Goal: Task Accomplishment & Management: Manage account settings

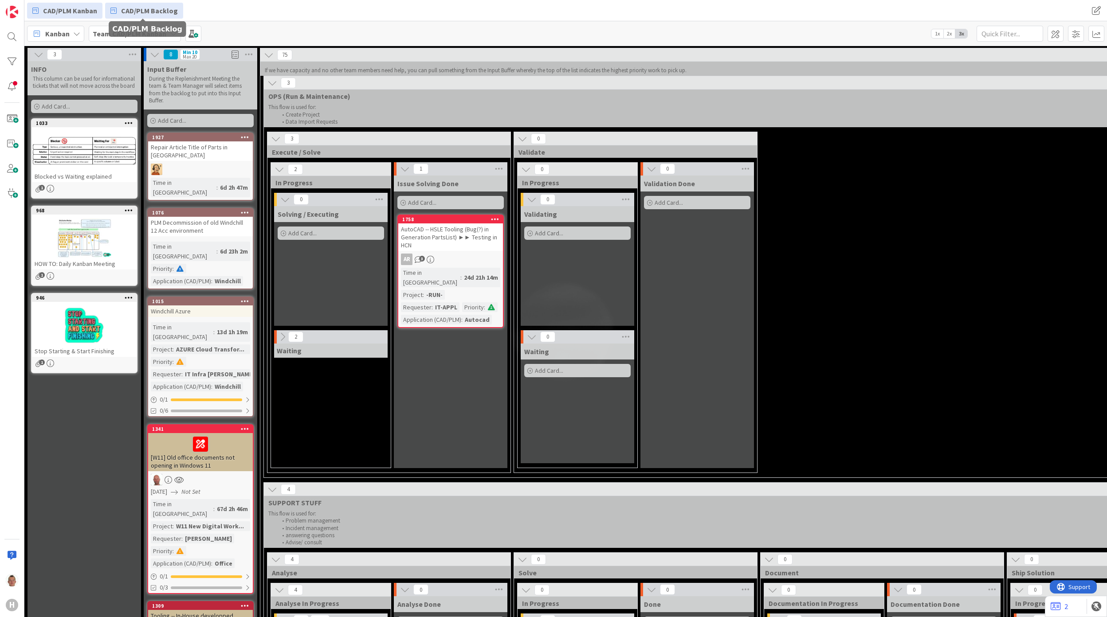
click at [145, 13] on span "CAD/PLM Backlog" at bounding box center [149, 10] width 57 height 11
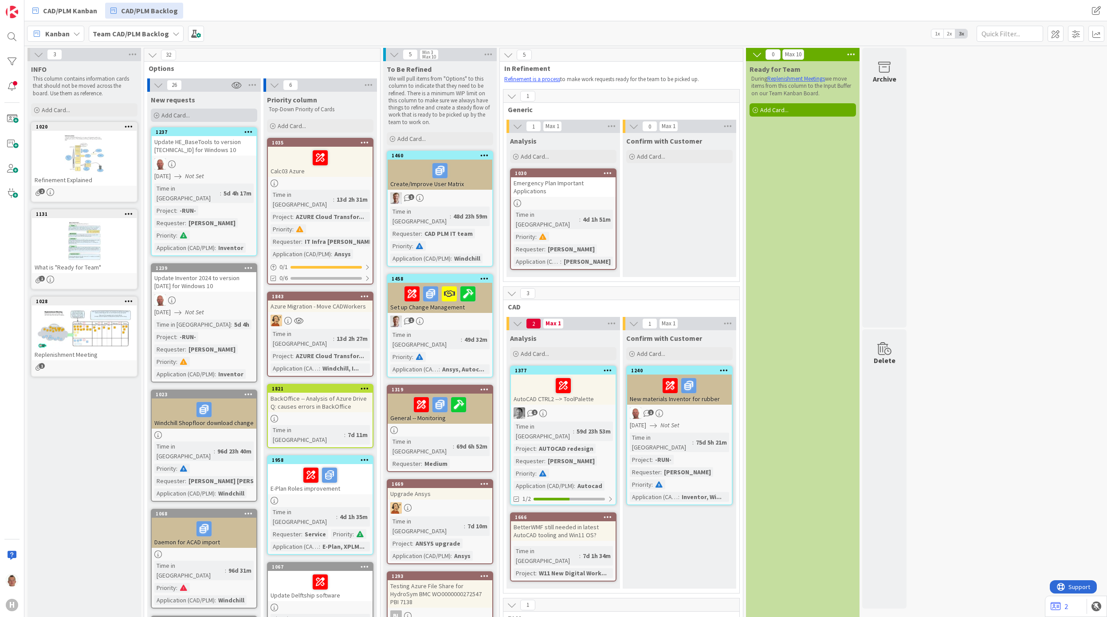
click at [169, 116] on span "Add Card..." at bounding box center [175, 115] width 28 height 8
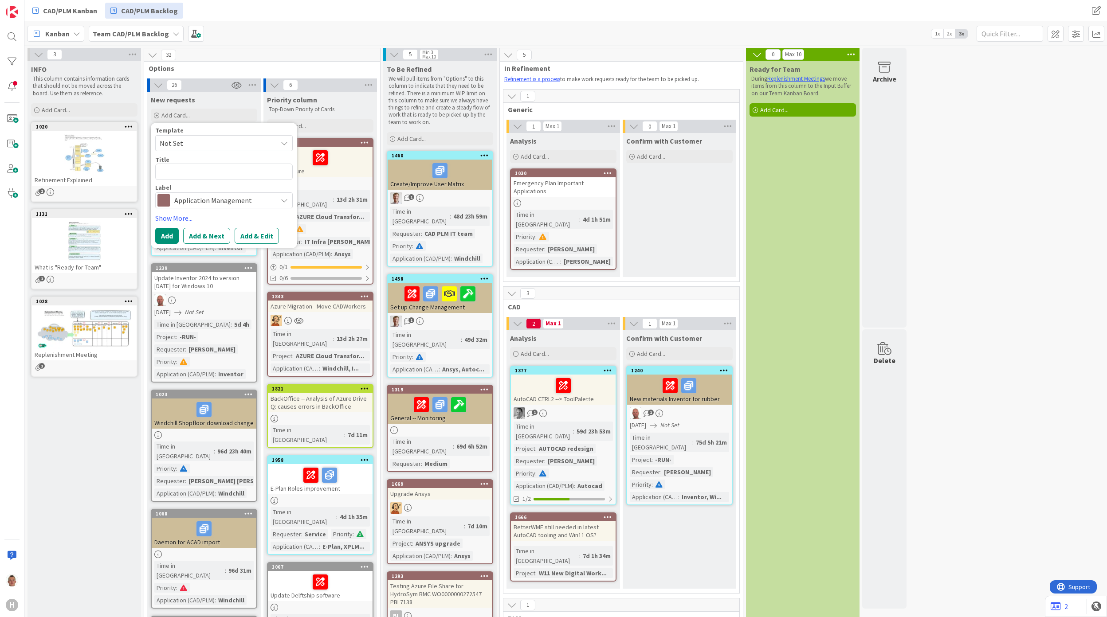
click at [187, 139] on span "Not Set" at bounding box center [215, 143] width 111 height 12
click at [202, 177] on span "Improvement Card" at bounding box center [231, 182] width 127 height 12
type textarea "x"
type textarea "Improvement Card"
drag, startPoint x: 236, startPoint y: 177, endPoint x: 144, endPoint y: 173, distance: 92.8
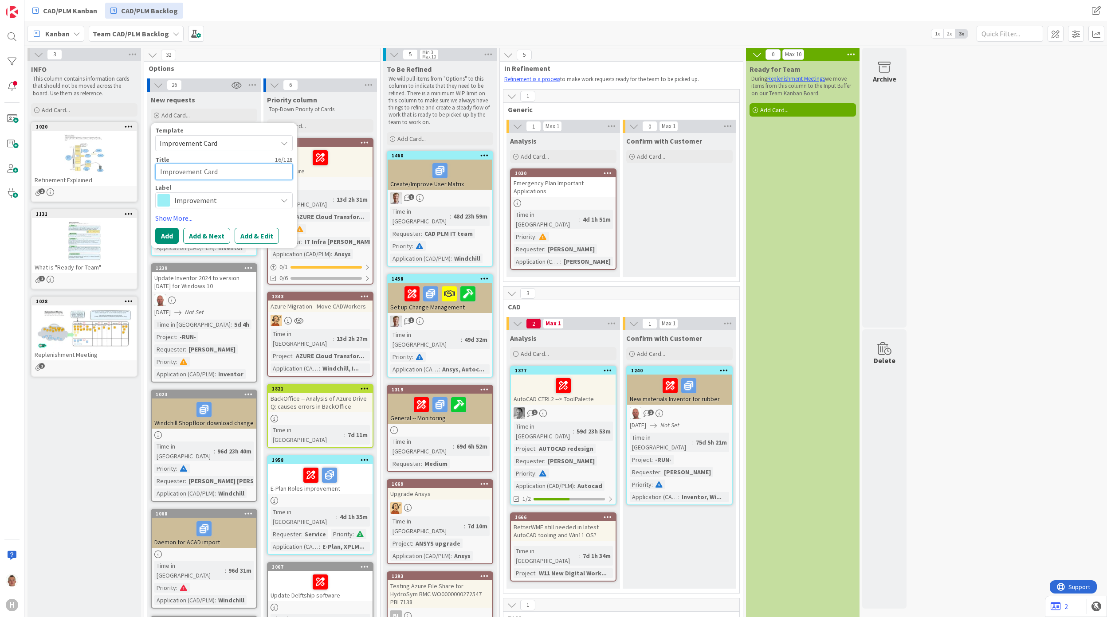
type textarea "x"
type textarea "B"
type textarea "x"
type textarea "Ba"
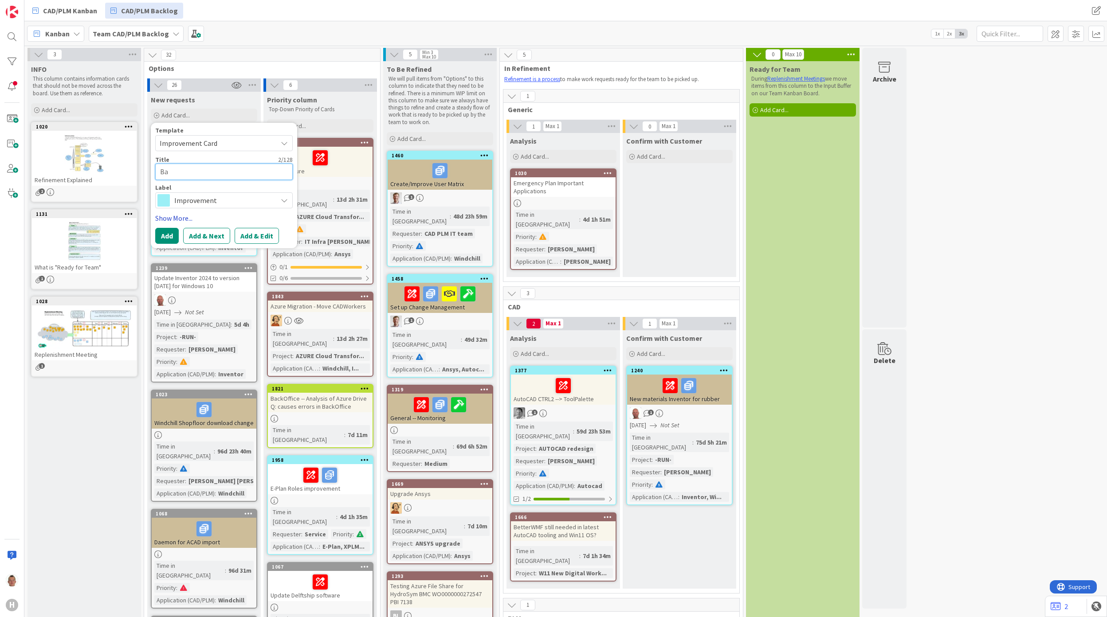
type textarea "x"
type textarea "Bar"
type textarea "x"
type textarea "Ba"
type textarea "x"
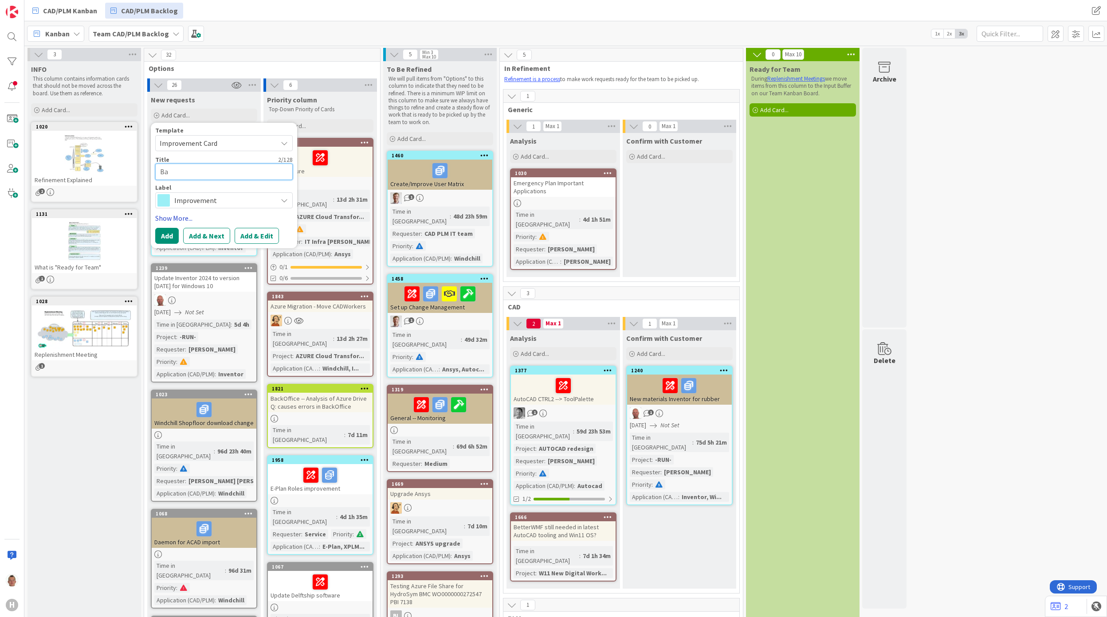
type textarea "B"
type textarea "x"
type textarea "Ba"
type textarea "x"
type textarea "Bat"
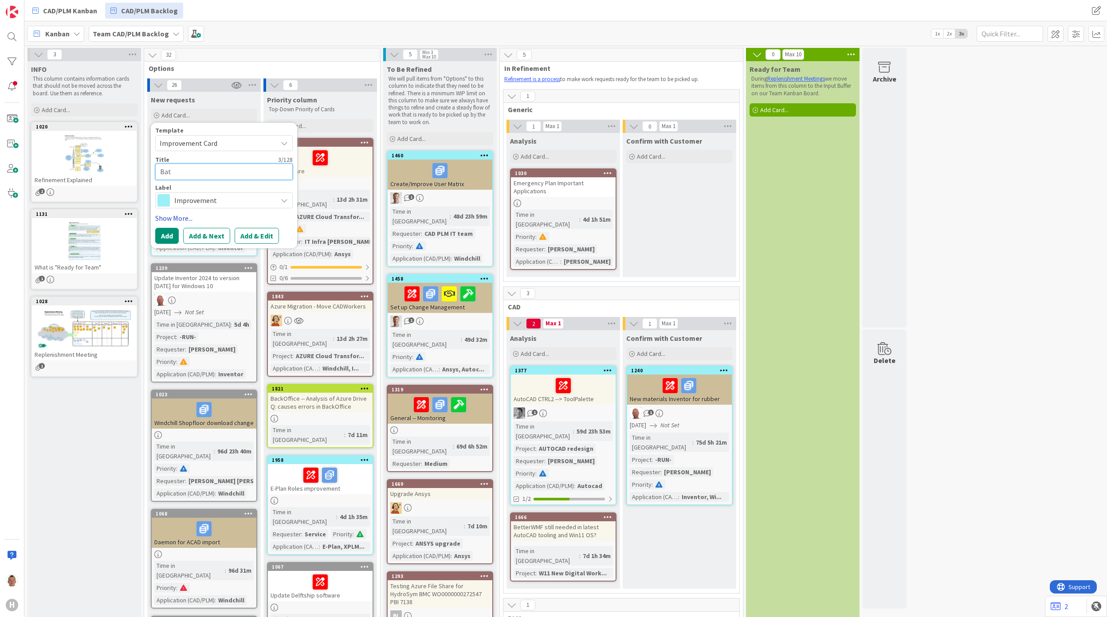
type textarea "x"
type textarea "Batch"
type textarea "x"
type textarea "Batch"
type textarea "x"
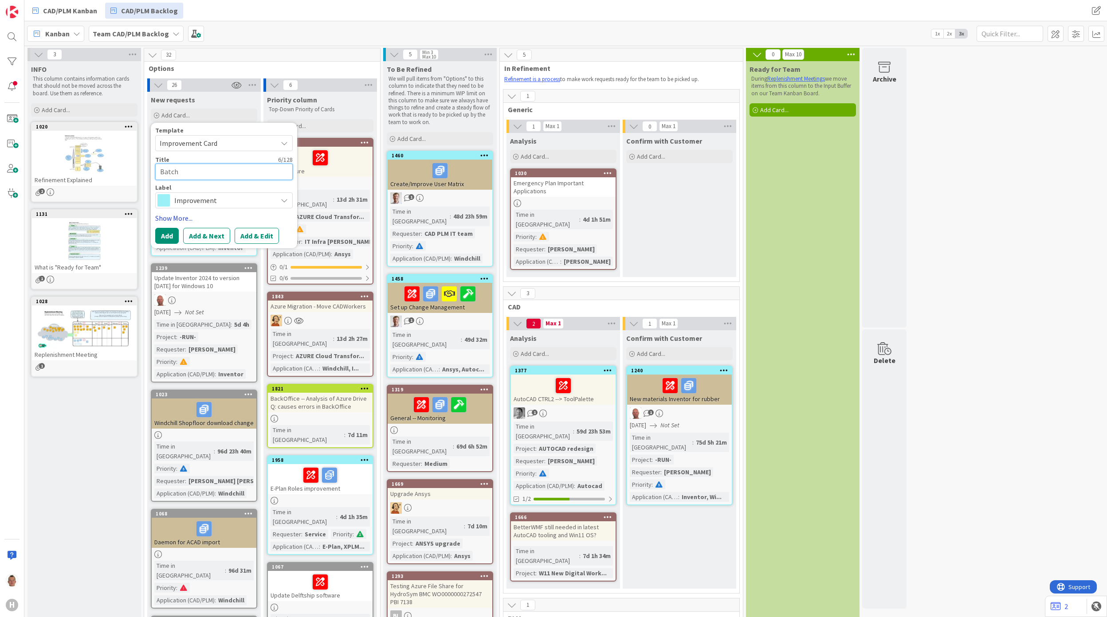
type textarea "Batch f"
type textarea "x"
type textarea "Batch fo"
type textarea "x"
type textarea "Batch for"
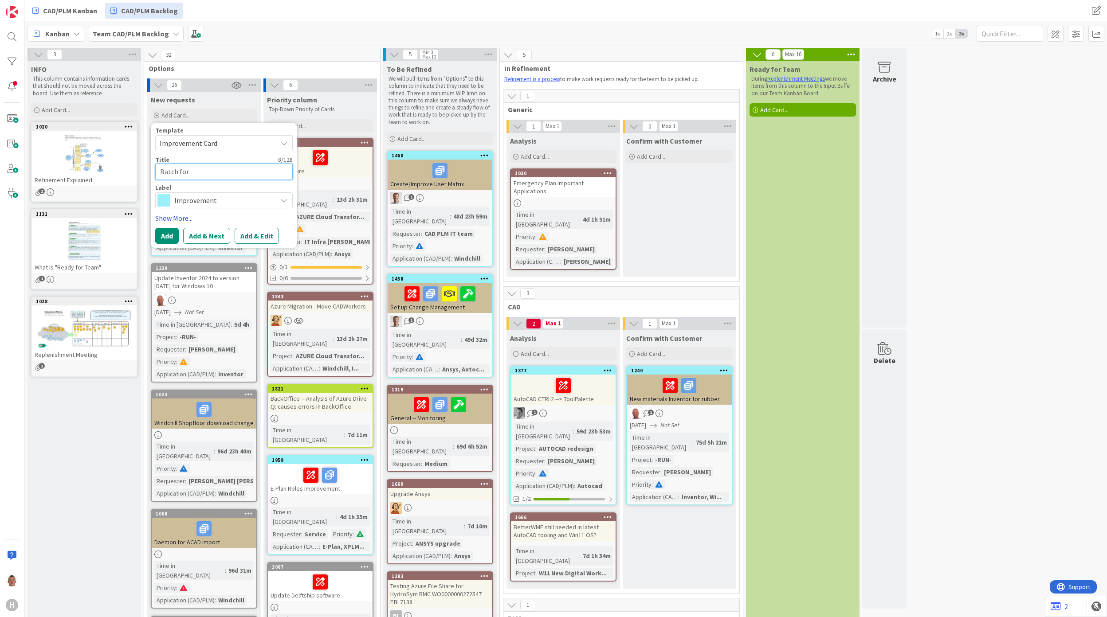
type textarea "x"
type textarea "Batch for"
type textarea "x"
type textarea "Batch for P"
type textarea "x"
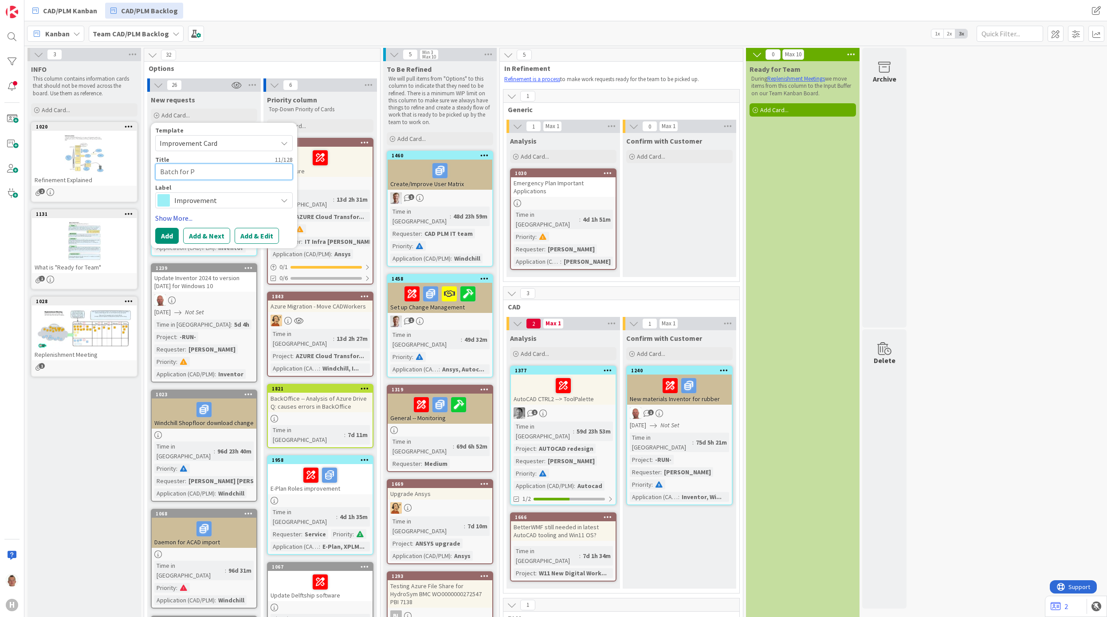
type textarea "Batch for Pu"
type textarea "x"
type textarea "Batch for Pur"
type textarea "x"
type textarea "Batch for Purg"
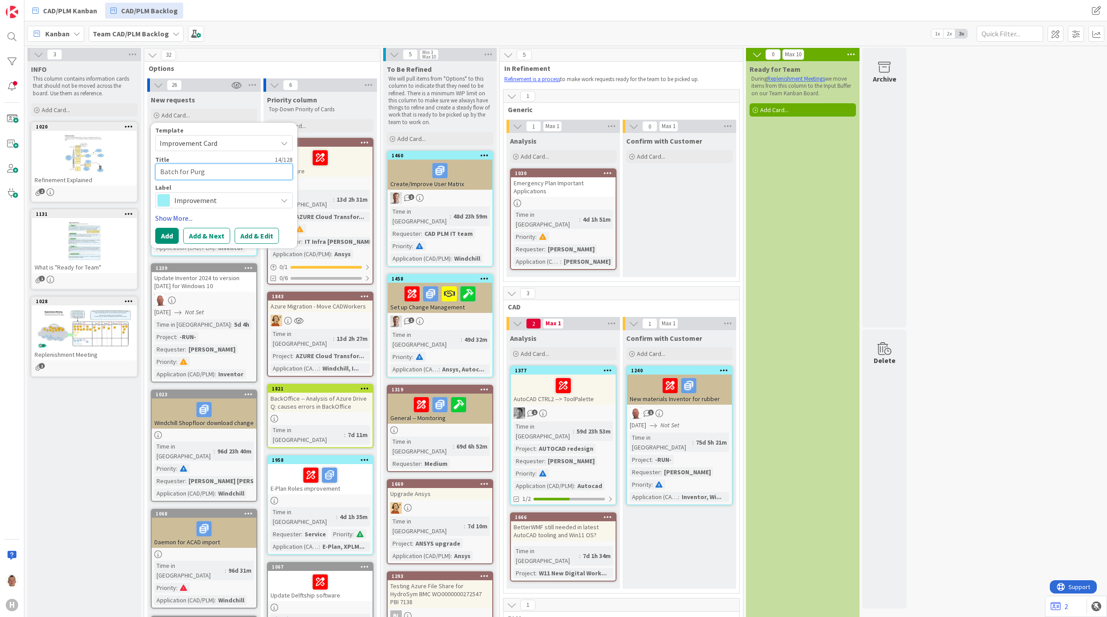
type textarea "x"
type textarea "Batch for Purge"
type textarea "x"
type textarea "Batch for Purge"
type textarea "x"
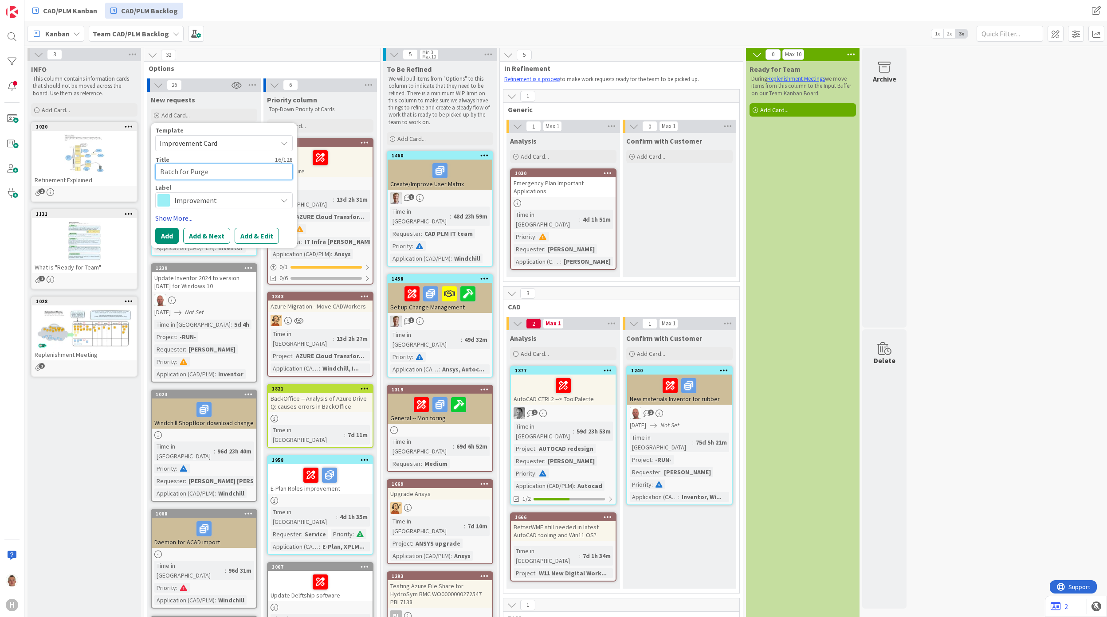
type textarea "Batch for Purge W"
type textarea "x"
type textarea "Batch for Purge Wi"
type textarea "x"
type textarea "Batch for Purge Win"
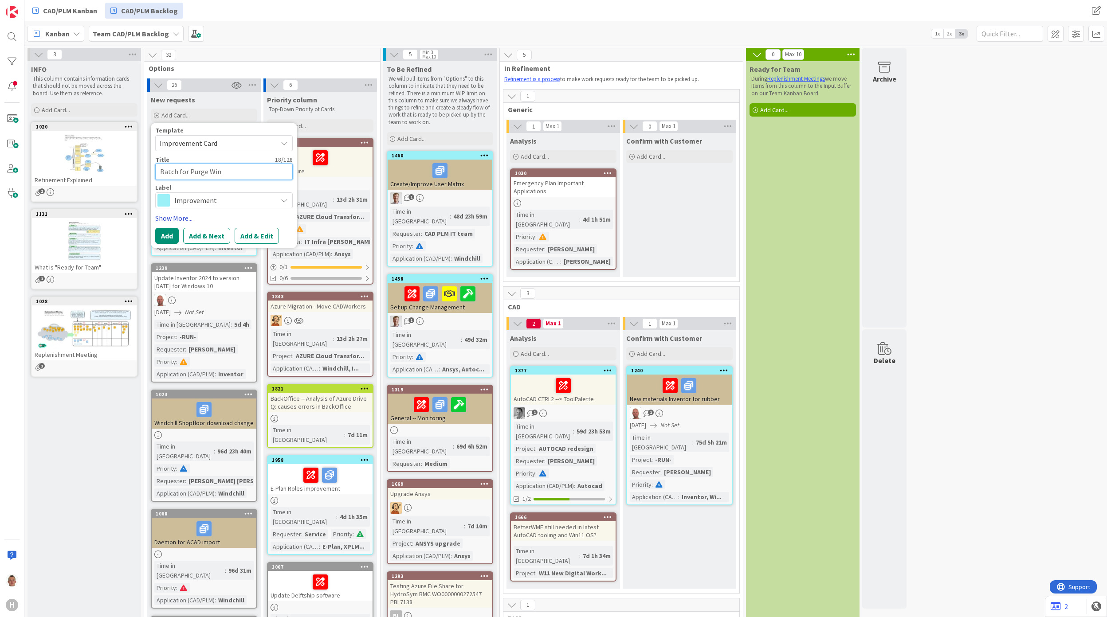
type textarea "x"
type textarea "Batch for Purge Wind"
type textarea "x"
type textarea "Batch for Purge Windc"
type textarea "x"
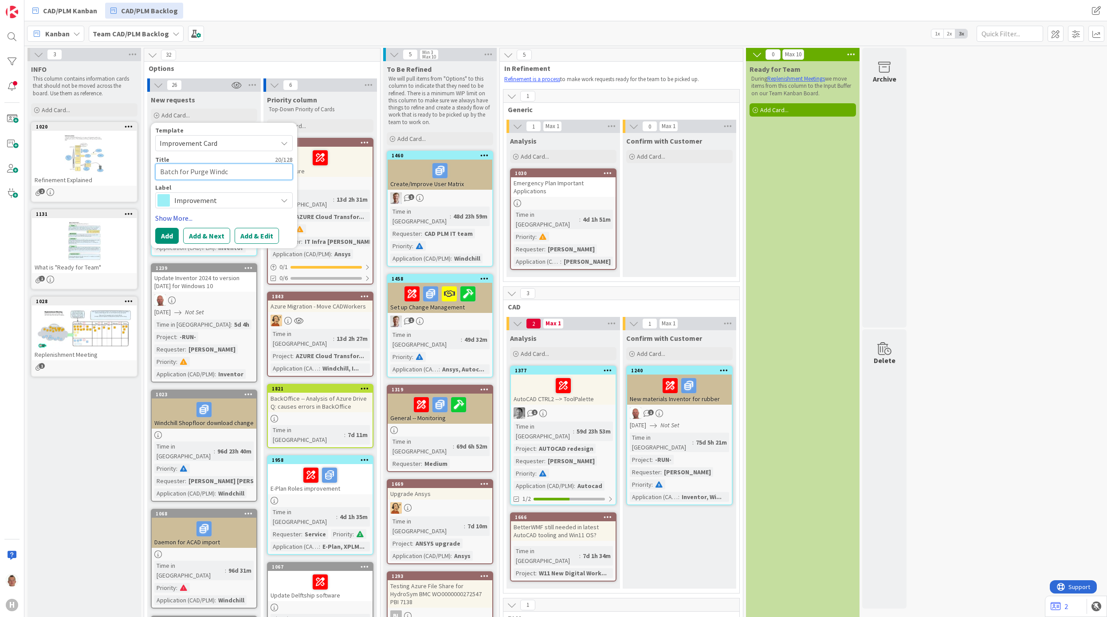
type textarea "Batch for Purge Windch"
type textarea "x"
type textarea "Batch for Purge Windchi"
type textarea "x"
type textarea "Batch for Purge Windchil"
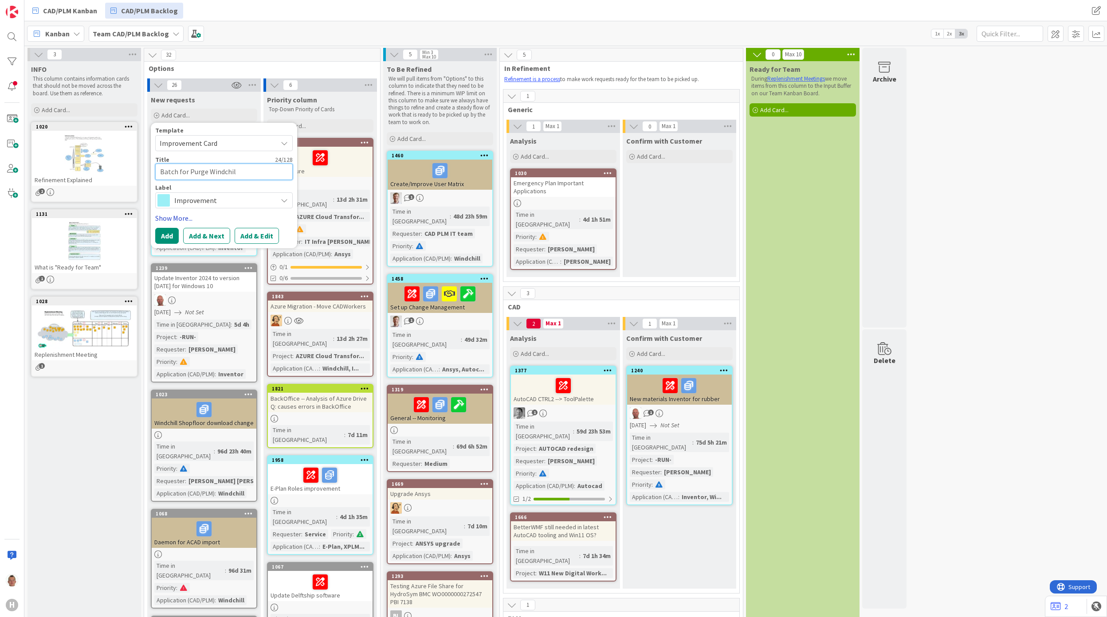
type textarea "x"
type textarea "Batch for Purge Windchill"
click at [249, 235] on button "Add & Edit" at bounding box center [257, 236] width 44 height 16
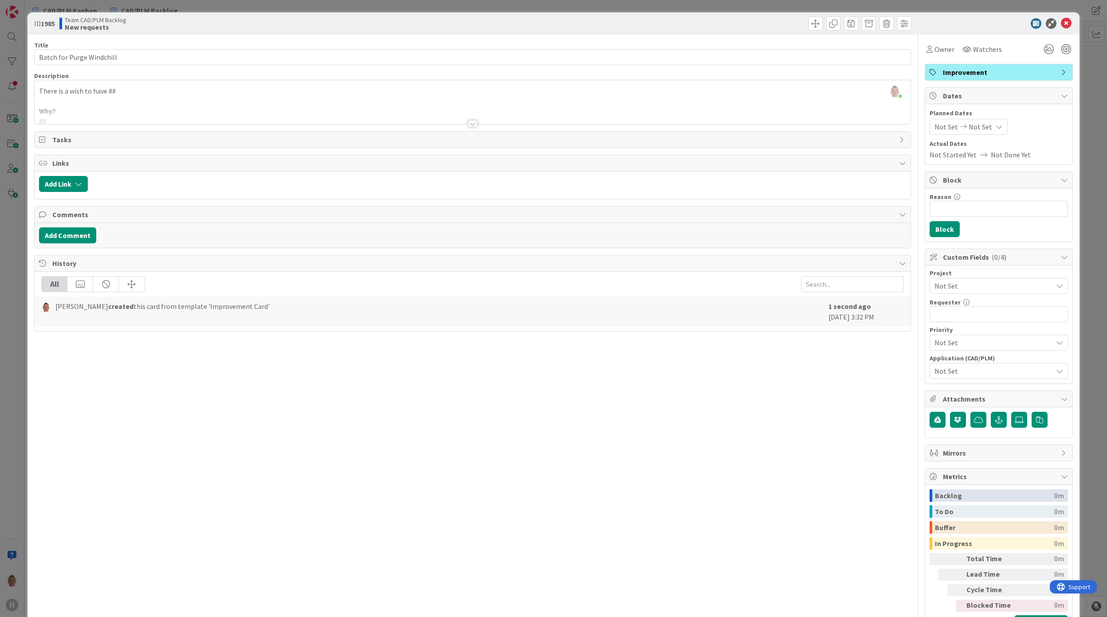
click at [146, 87] on div "[PERSON_NAME] just joined There is a wish to have ## Why? ## Goal? ## Startpoin…" at bounding box center [472, 102] width 875 height 44
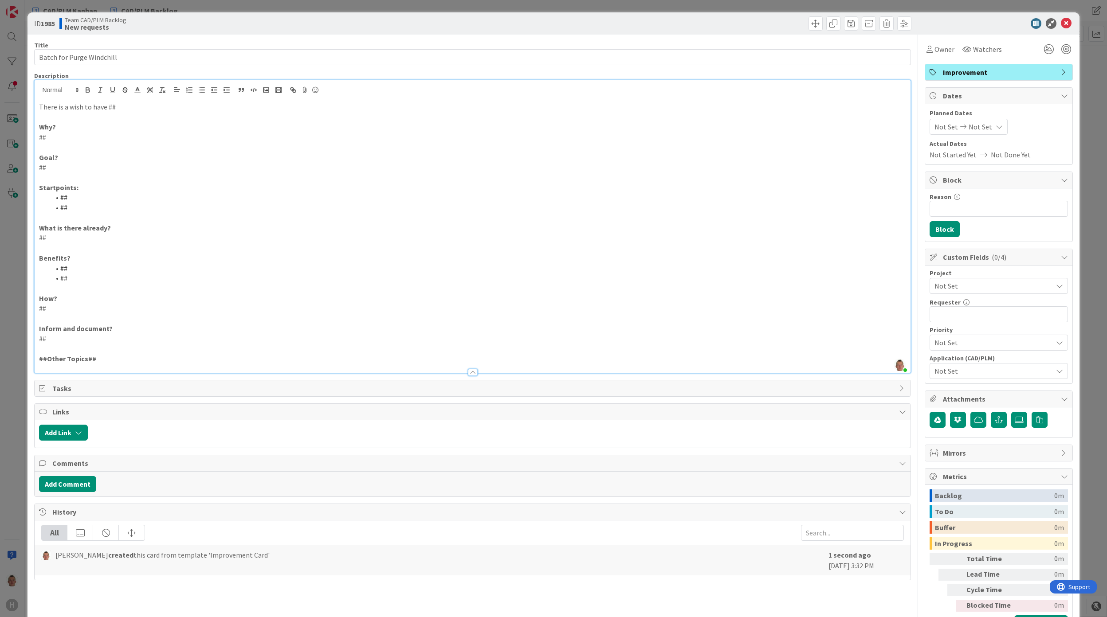
click at [136, 103] on p "There is a wish to have ##" at bounding box center [472, 107] width 867 height 10
click at [200, 105] on p "We would like to purge the history of old not used itterations of Windchill Art…" at bounding box center [472, 107] width 867 height 10
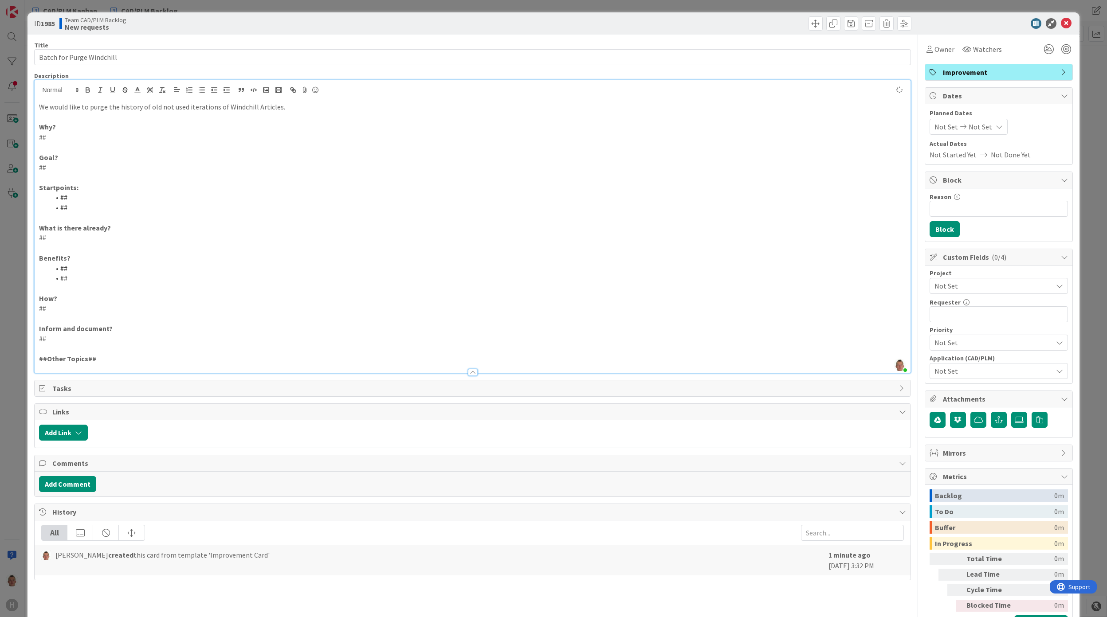
click at [992, 292] on span "Not Set" at bounding box center [991, 286] width 114 height 12
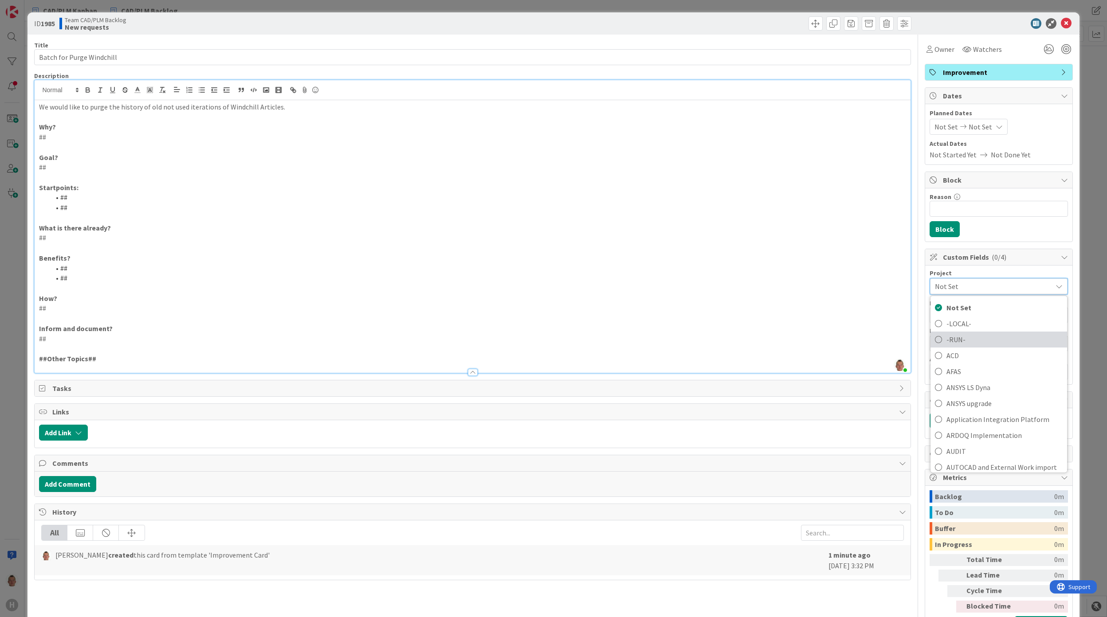
click at [976, 339] on span "-RUN-" at bounding box center [1004, 339] width 116 height 13
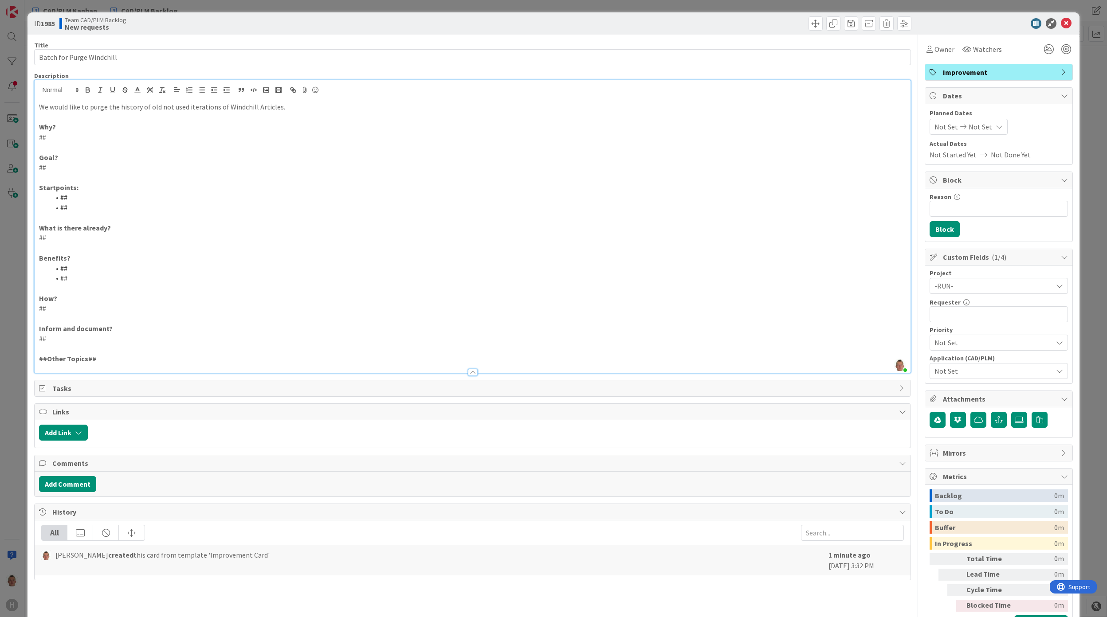
click at [957, 375] on span "Not Set" at bounding box center [993, 371] width 118 height 11
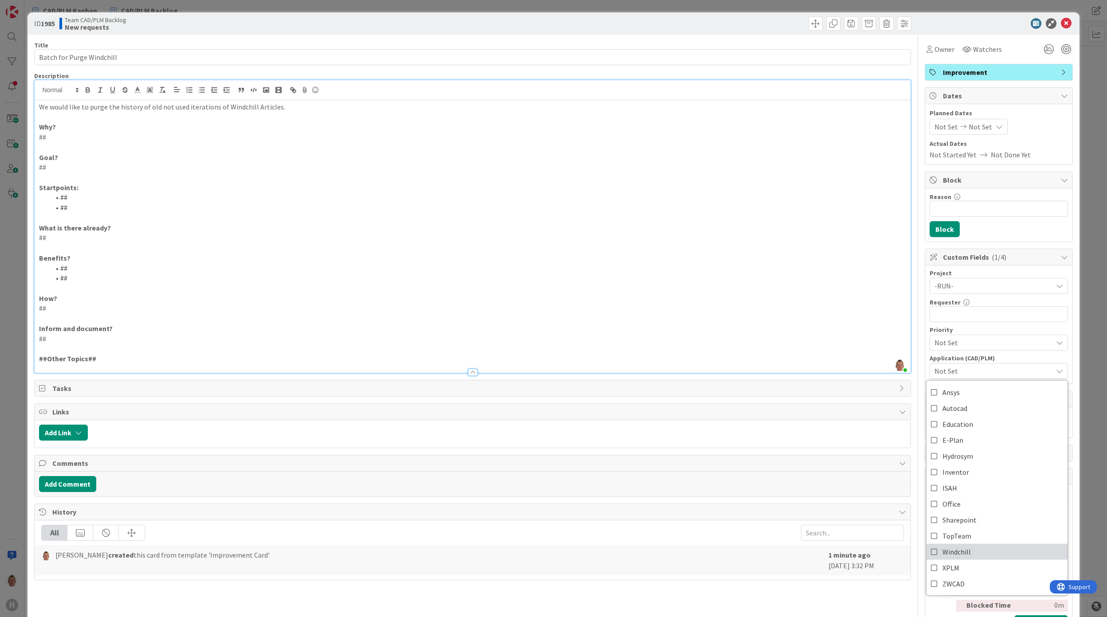
click at [963, 557] on link "Windchill" at bounding box center [997, 552] width 141 height 16
click at [1061, 18] on icon at bounding box center [1066, 23] width 11 height 11
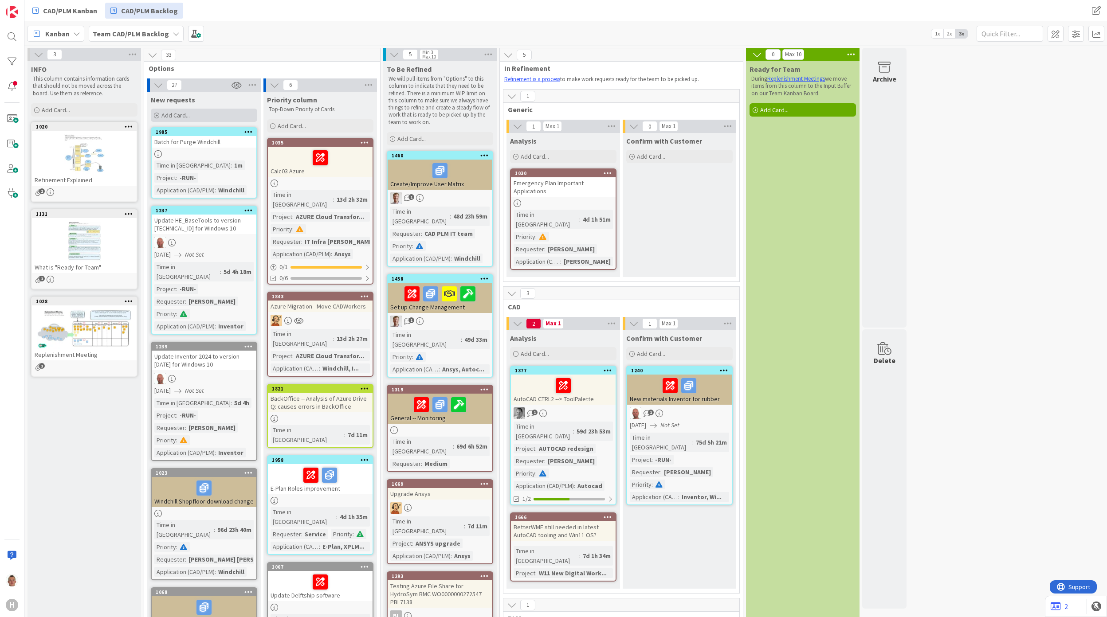
click at [175, 112] on span "Add Card..." at bounding box center [175, 115] width 28 height 8
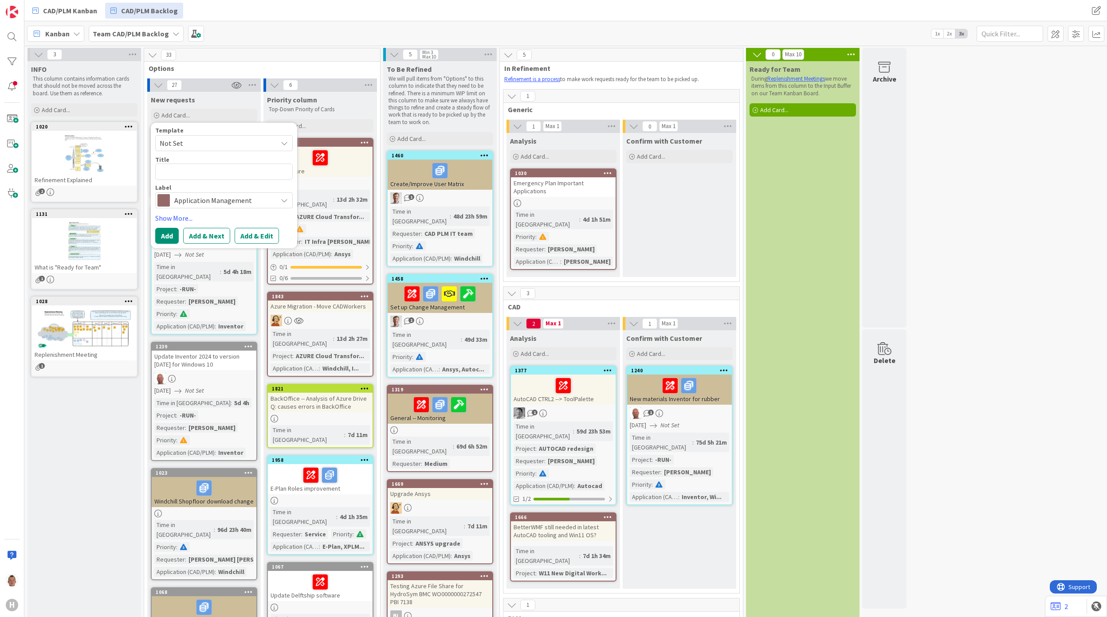
drag, startPoint x: 176, startPoint y: 112, endPoint x: 197, endPoint y: 149, distance: 43.3
click at [197, 153] on div "Template Not Set Not Set Improvement Card Edit Card Templates Title 0 / 128 Lab…" at bounding box center [223, 167] width 137 height 81
click at [197, 148] on span "Not Set" at bounding box center [215, 143] width 111 height 12
click at [194, 176] on link "Improvement Card" at bounding box center [228, 181] width 145 height 17
type textarea "x"
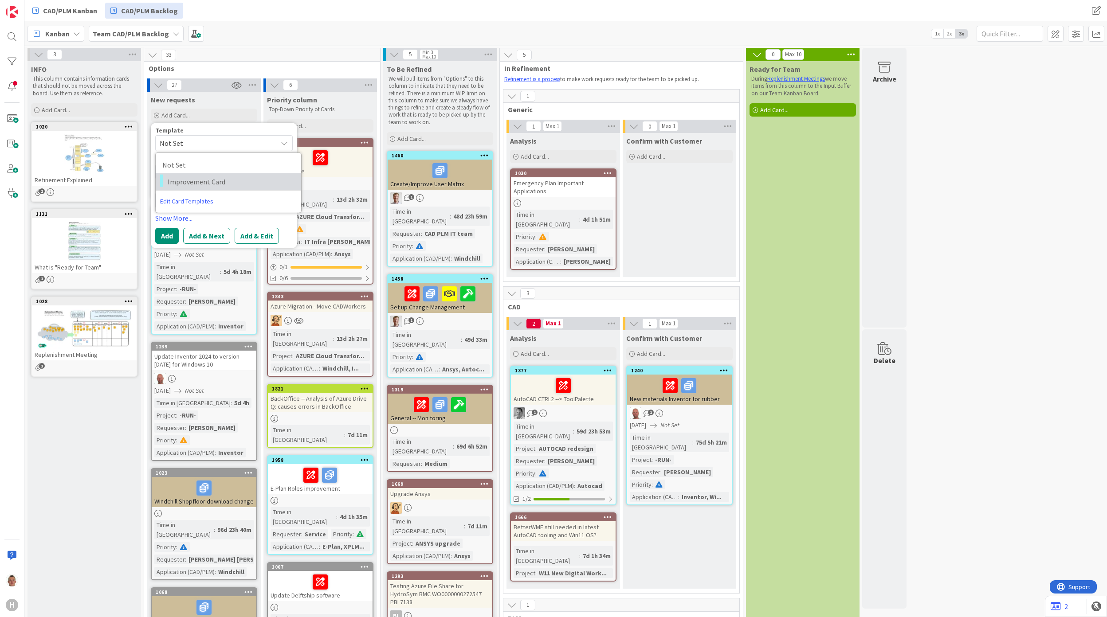
type textarea "Improvement Card"
drag, startPoint x: 251, startPoint y: 174, endPoint x: 116, endPoint y: 169, distance: 135.3
type textarea "x"
type textarea "C"
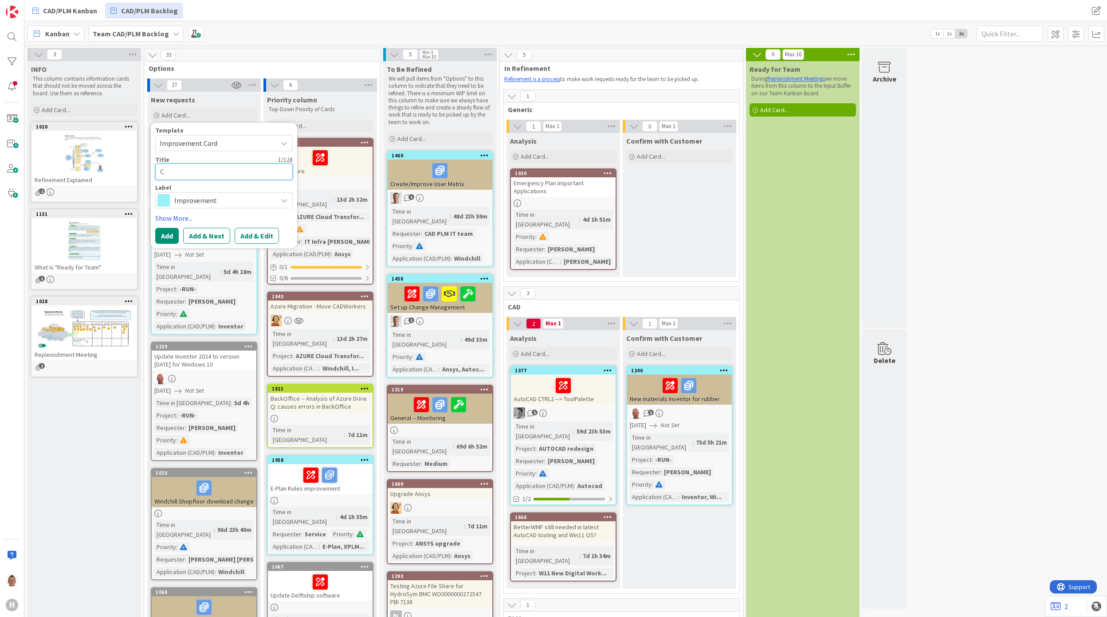
type textarea "x"
type textarea "Cl"
type textarea "x"
type textarea "Cle"
type textarea "x"
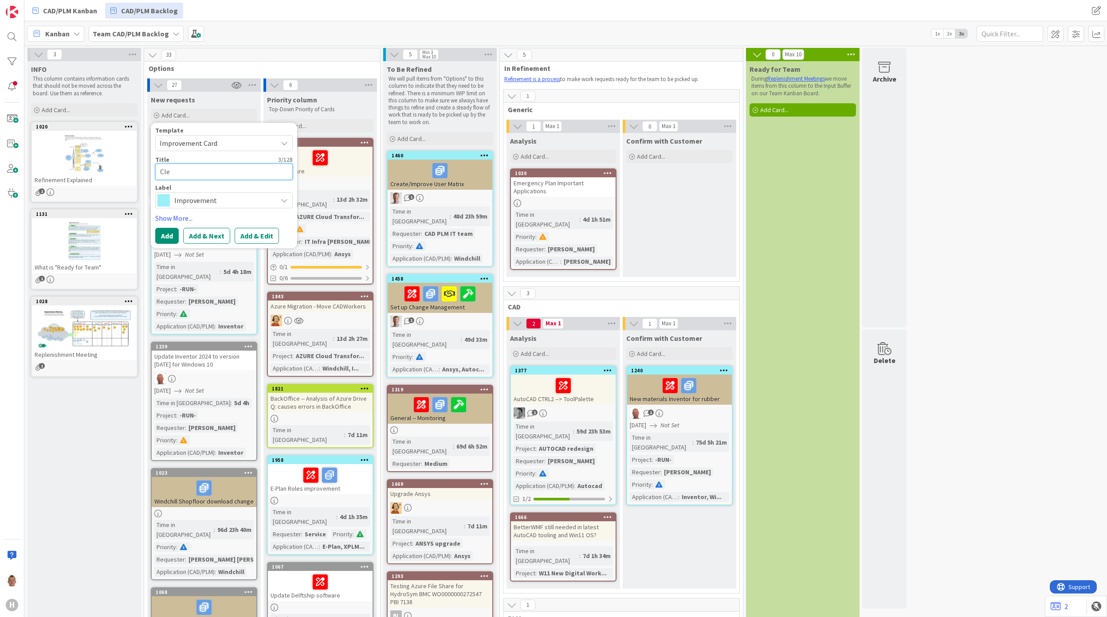
type textarea "Cleu"
type textarea "x"
type textarea "Cleua"
type textarea "x"
type textarea "Cleuan"
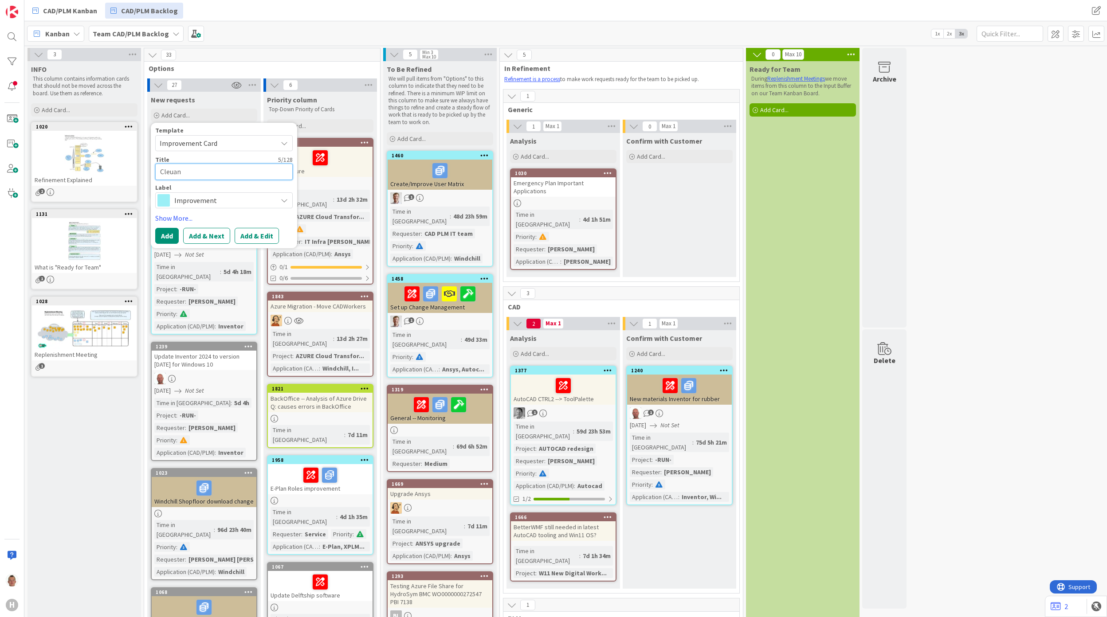
type textarea "x"
type textarea "Cleuan"
type textarea "x"
type textarea "Cleuan u"
type textarea "x"
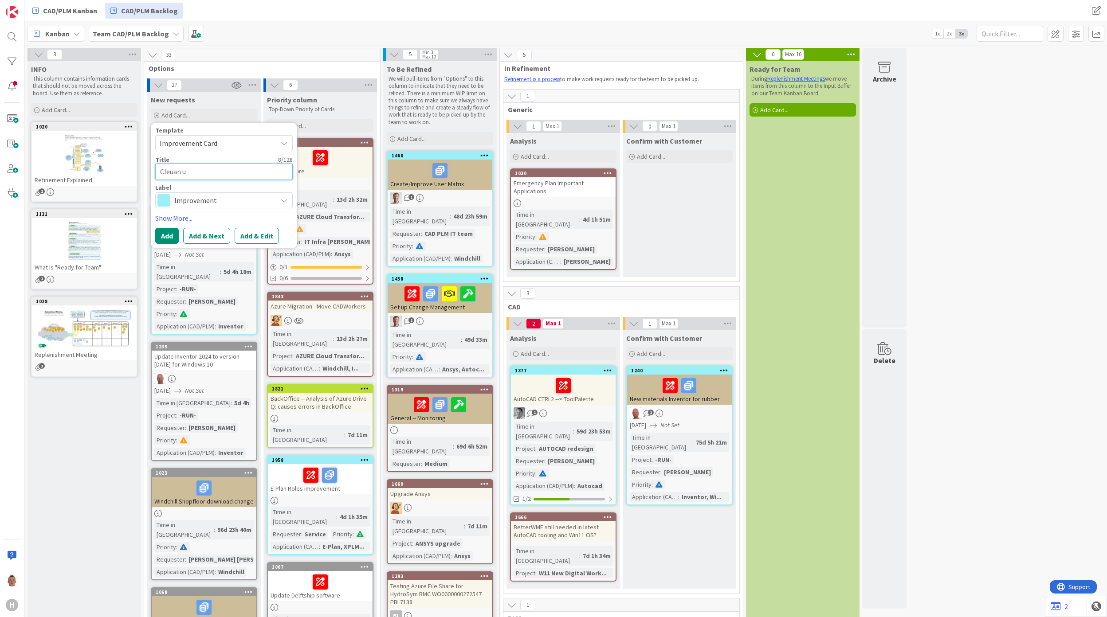
type textarea "Cleuan"
type textarea "x"
type textarea "Cleuan"
type textarea "x"
type textarea "Cleua"
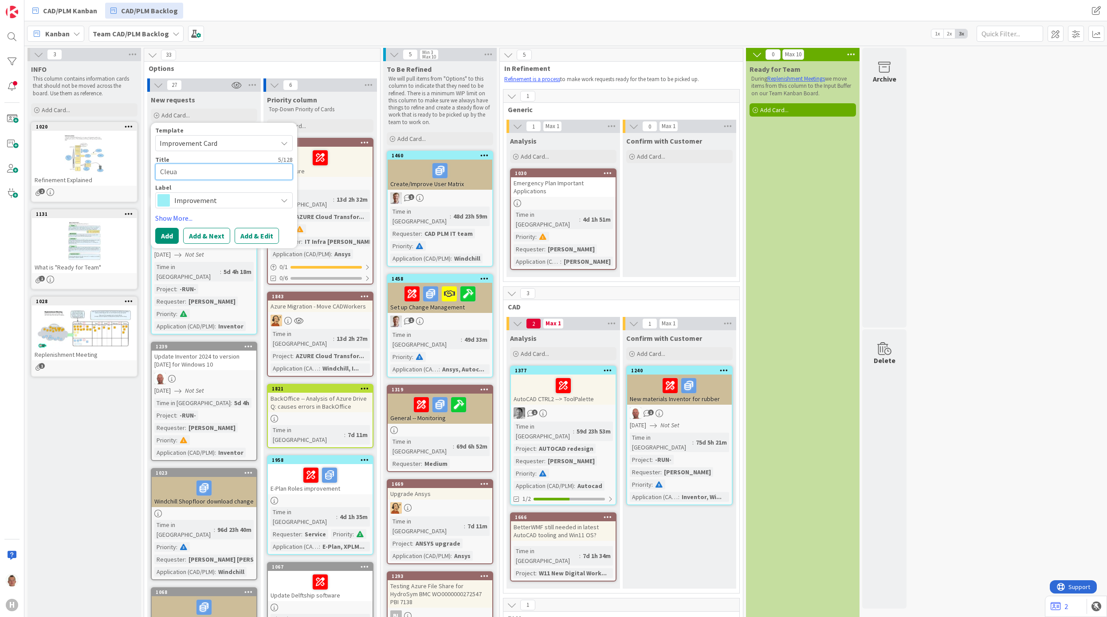
type textarea "x"
type textarea "Cleu"
type textarea "x"
type textarea "Cle"
type textarea "x"
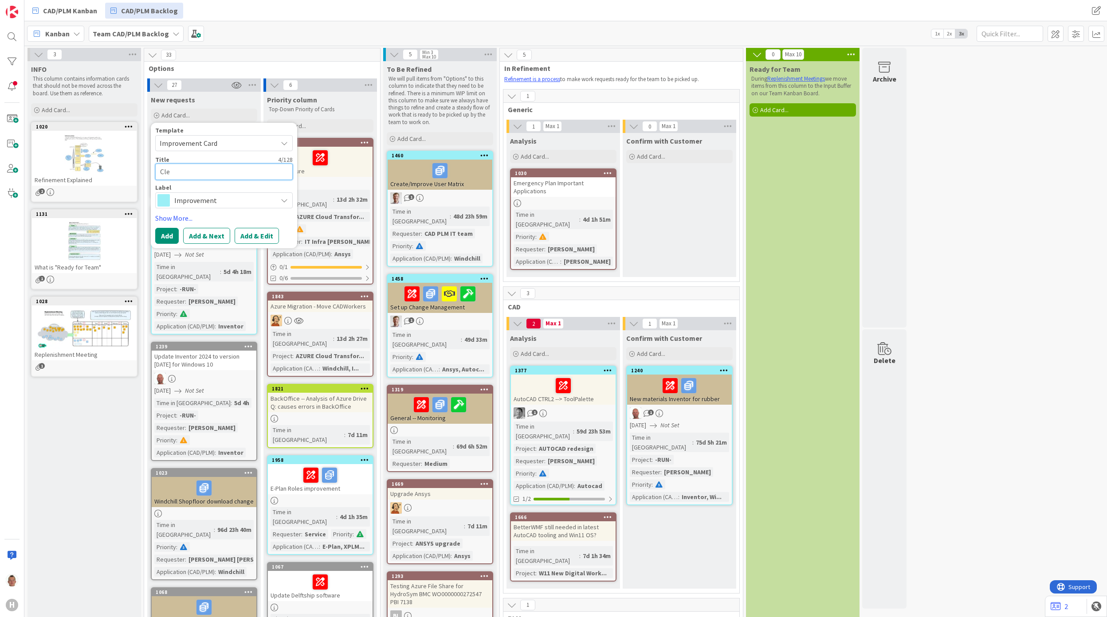
type textarea "Cl"
type textarea "x"
type textarea "Cla"
type textarea "x"
type textarea "Cl"
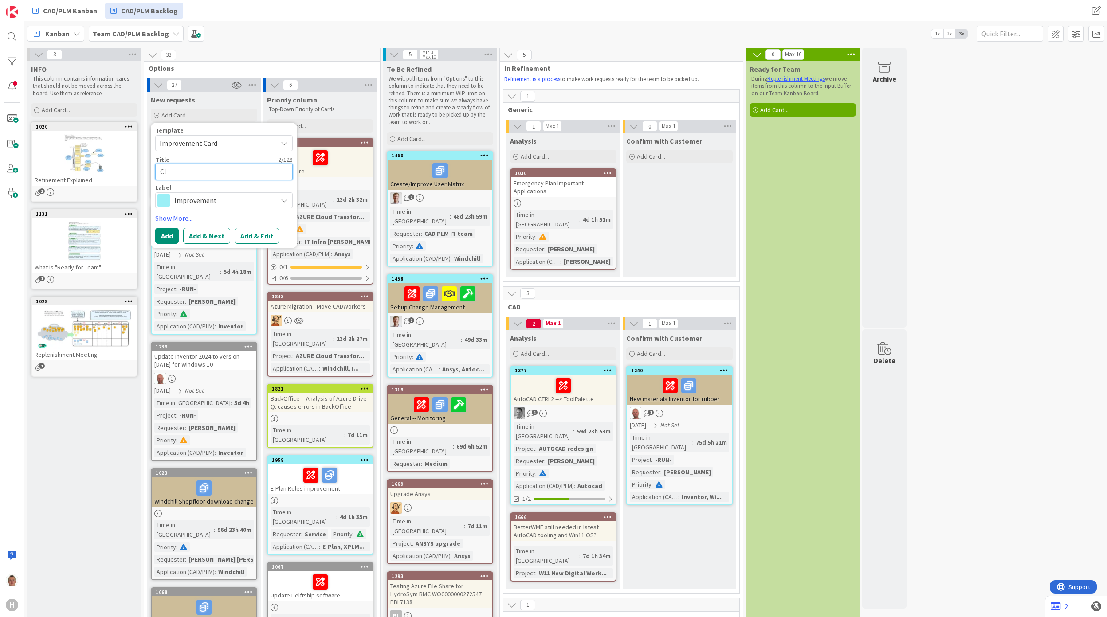
type textarea "x"
type textarea "Cle"
type textarea "x"
type textarea "Clea"
type textarea "x"
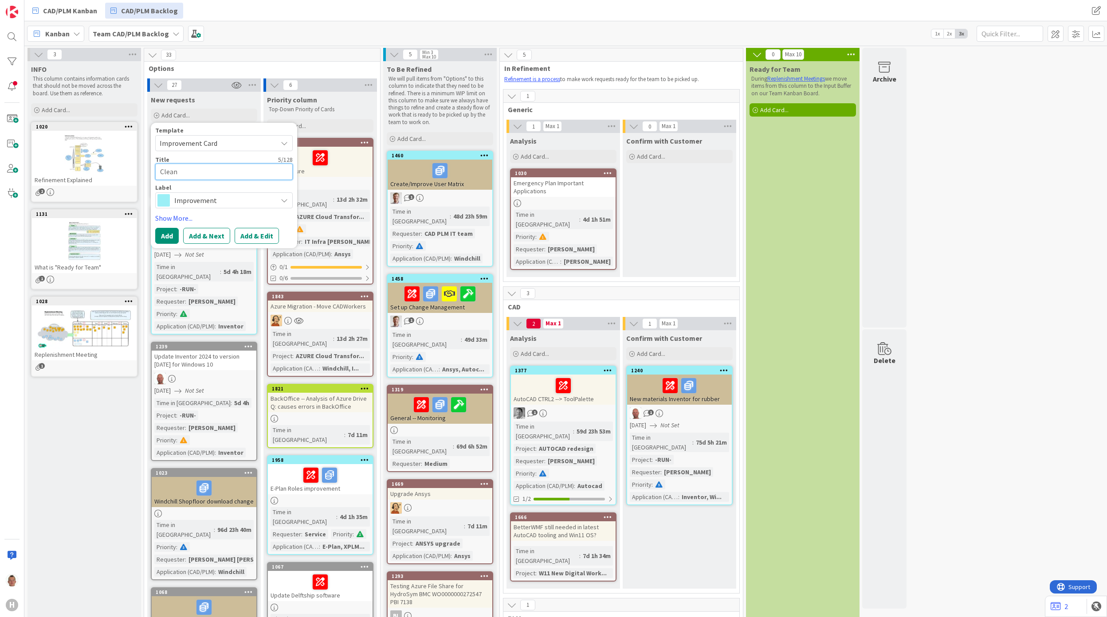
type textarea "Clean"
type textarea "x"
type textarea "Clean u"
type textarea "x"
type textarea "Clean up"
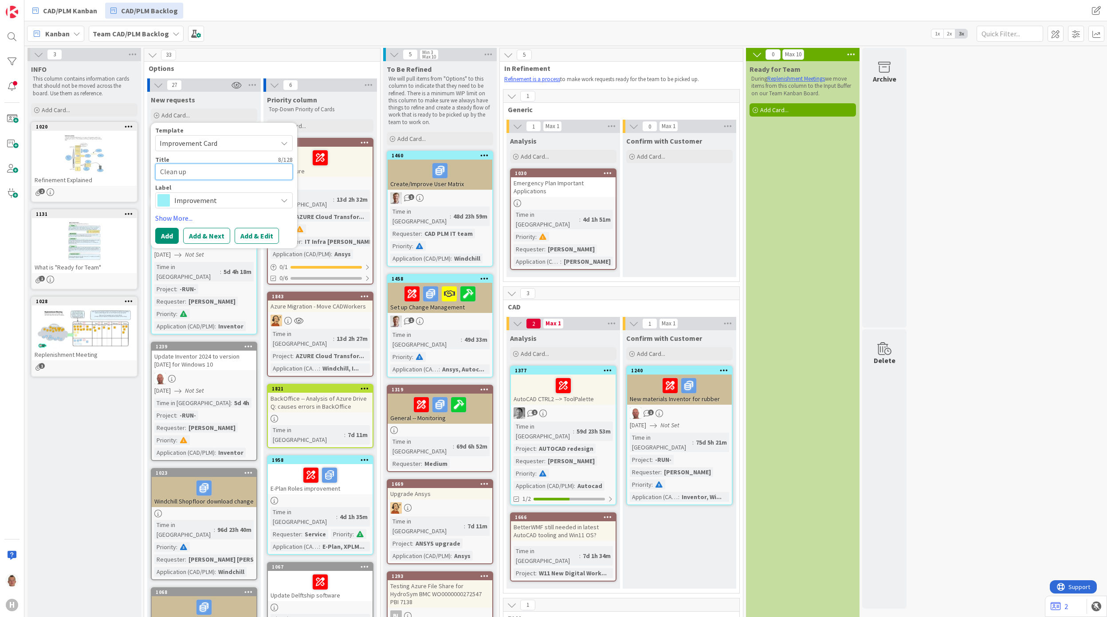
type textarea "x"
type textarea "Clean up"
type textarea "x"
type textarea "Clean up u"
type textarea "x"
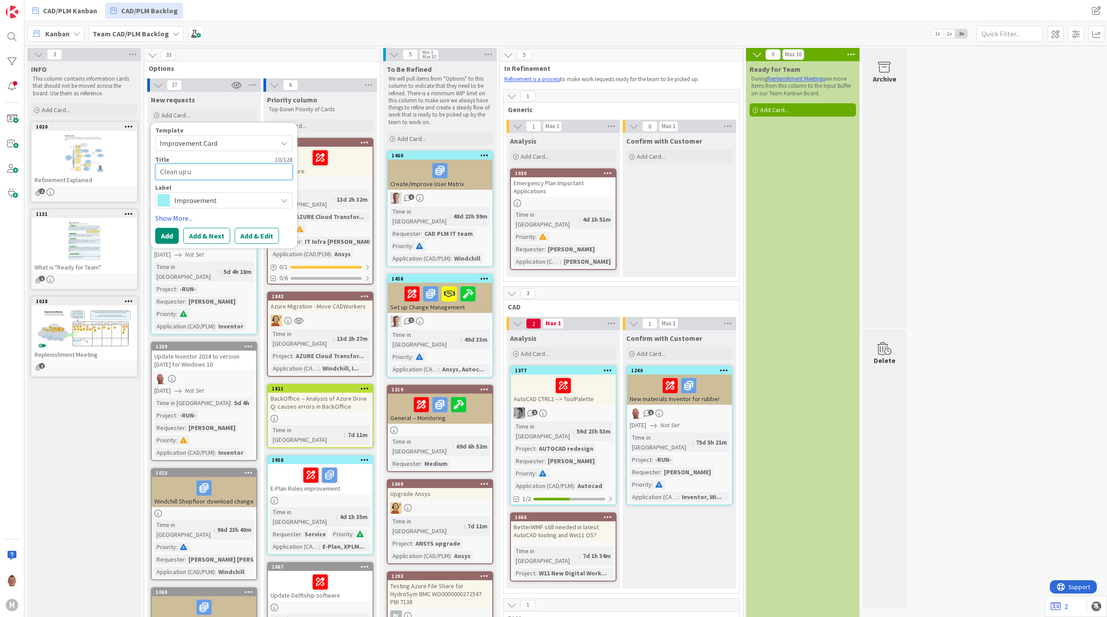
type textarea "Clean up un"
type textarea "x"
type textarea "Clean up unv"
type textarea "x"
type textarea "Clean up un"
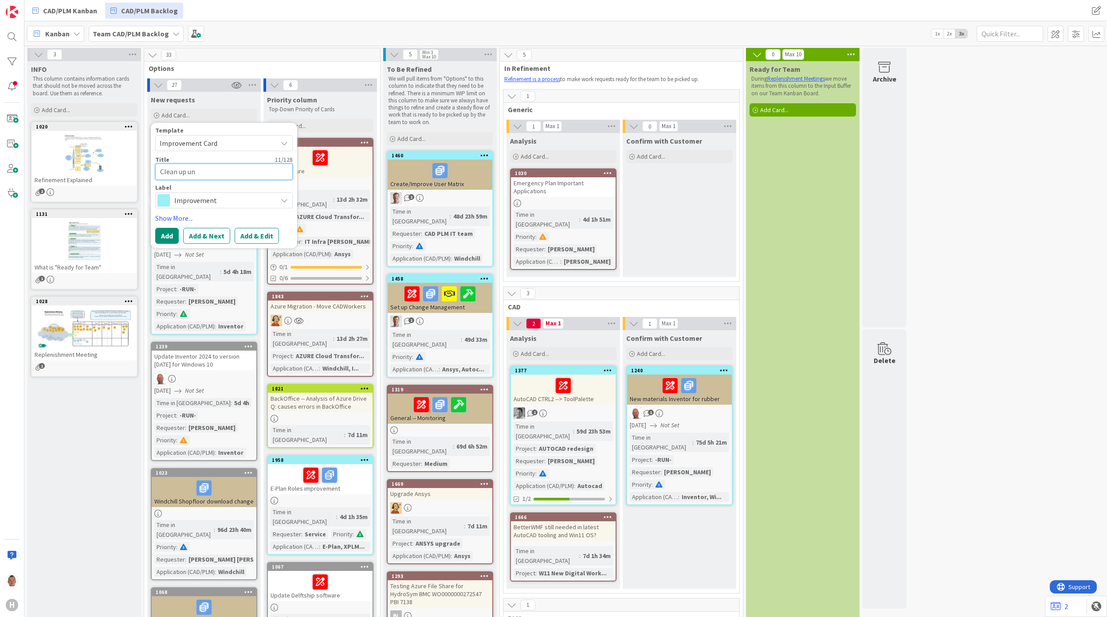
type textarea "x"
type textarea "Clean up unr"
type textarea "x"
type textarea "Clean up unre"
type textarea "x"
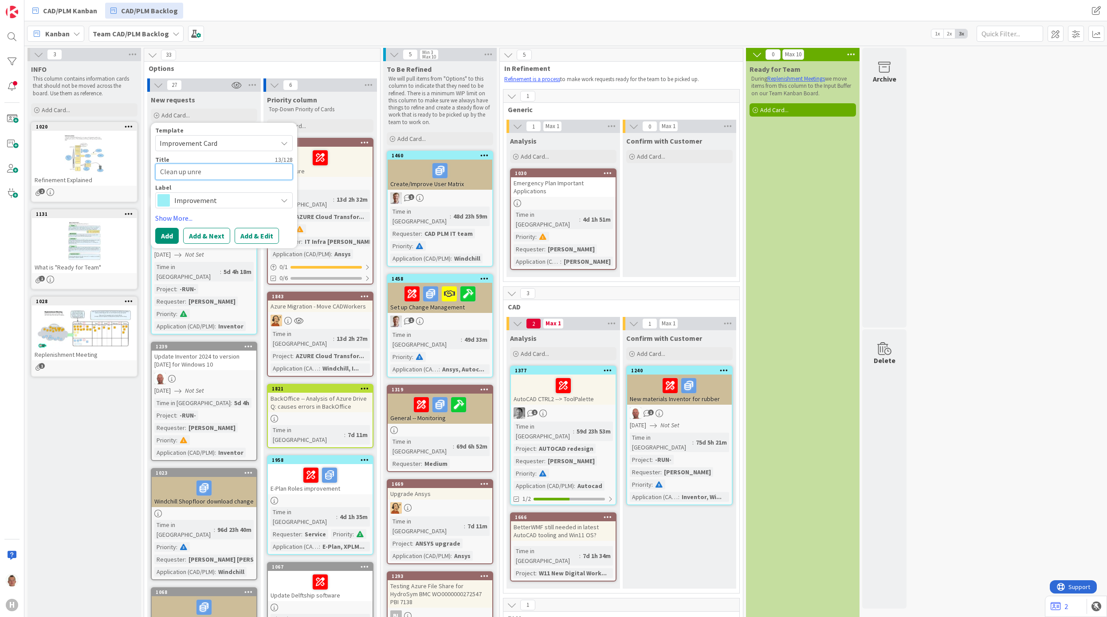
type textarea "Clean up unref"
type textarea "x"
type textarea "Clean up unrefe"
type textarea "x"
type textarea "Clean up unrefer"
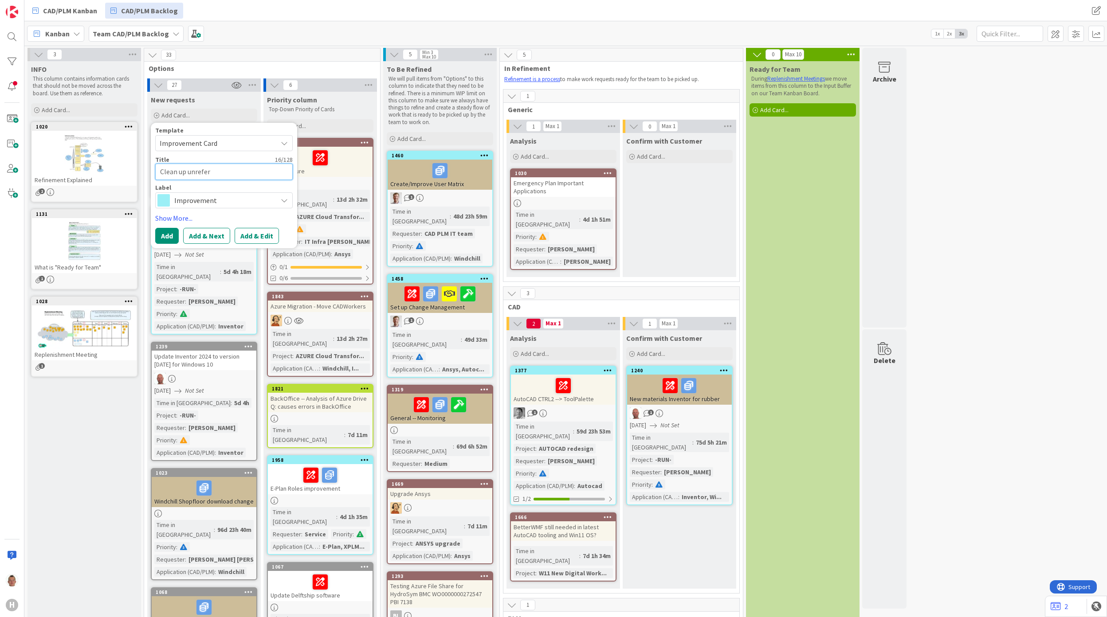
type textarea "x"
type textarea "Clean up unrefere"
type textarea "x"
type textarea "Clean up unreferen"
type textarea "x"
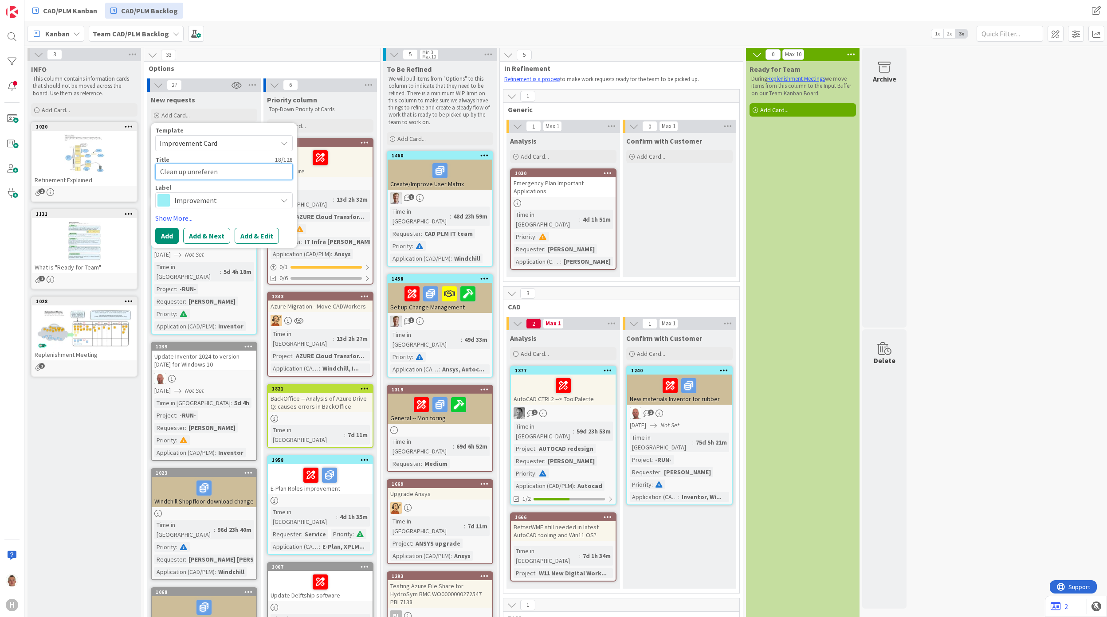
type textarea "Clean up unreferend"
type textarea "x"
type textarea "Clean up unreferendc"
type textarea "x"
type textarea "Clean up unreferend"
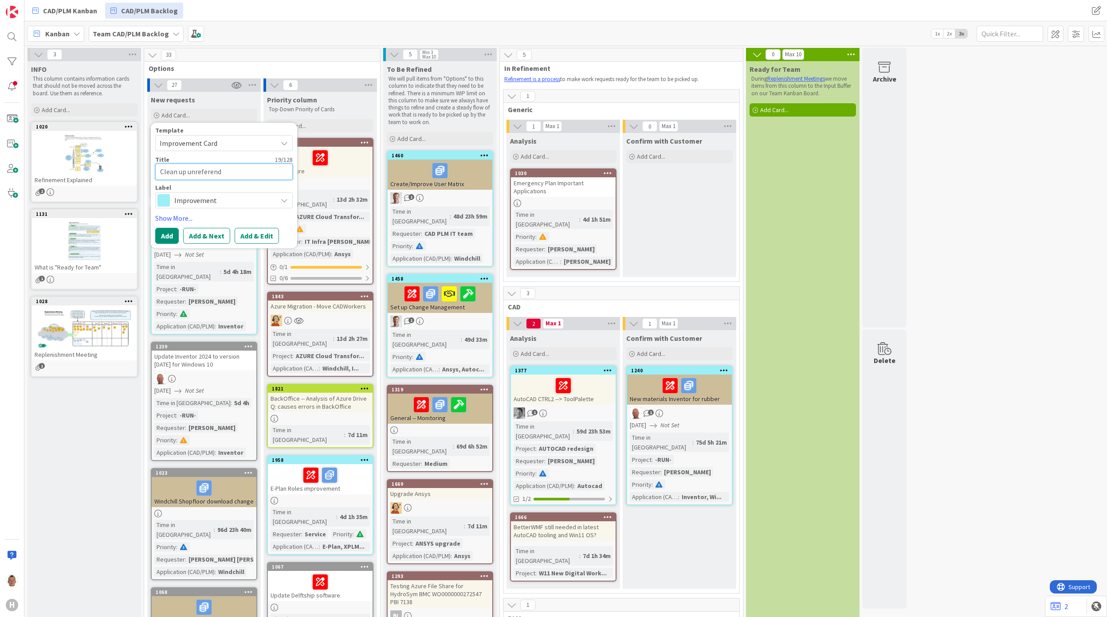
type textarea "x"
type textarea "Clean up unreferen"
type textarea "x"
type textarea "Clean up unreferenc"
type textarea "x"
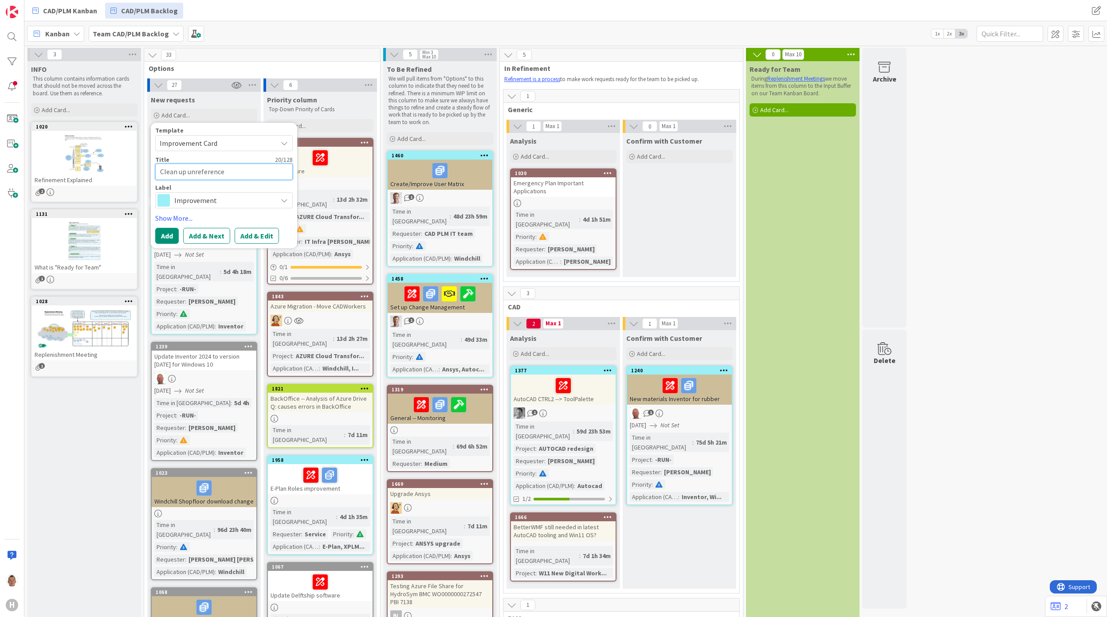
type textarea "Clean up unreferenced"
type textarea "x"
type textarea "Clean up unreferenced"
type textarea "x"
type textarea "Clean up unreferenced p"
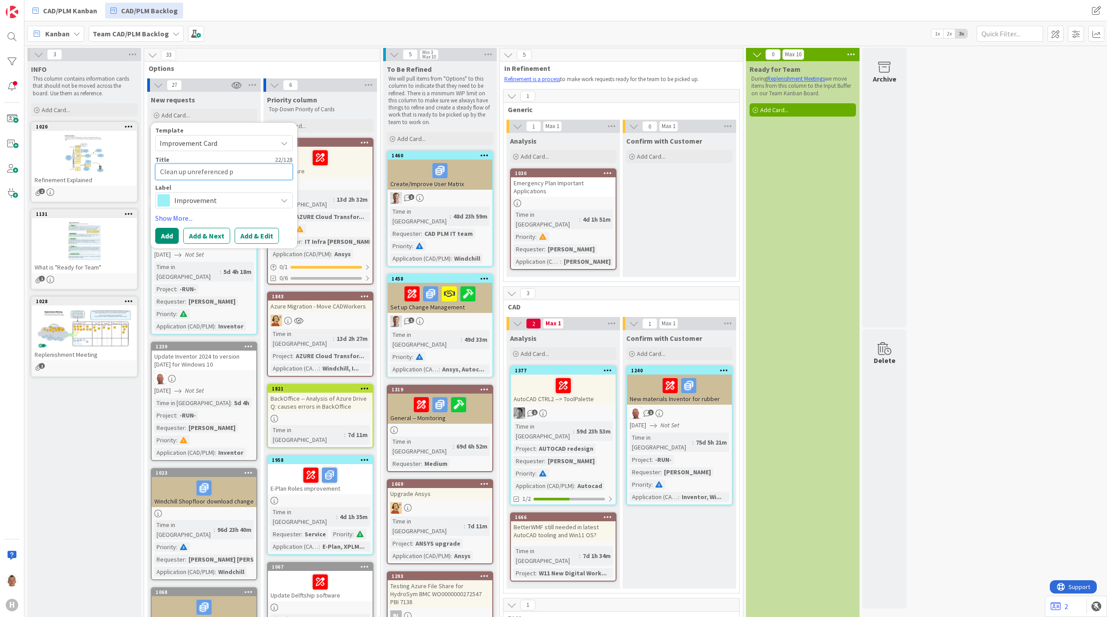
type textarea "x"
type textarea "Clean up unreferenced pa"
type textarea "x"
type textarea "Clean up unreferenced par"
type textarea "x"
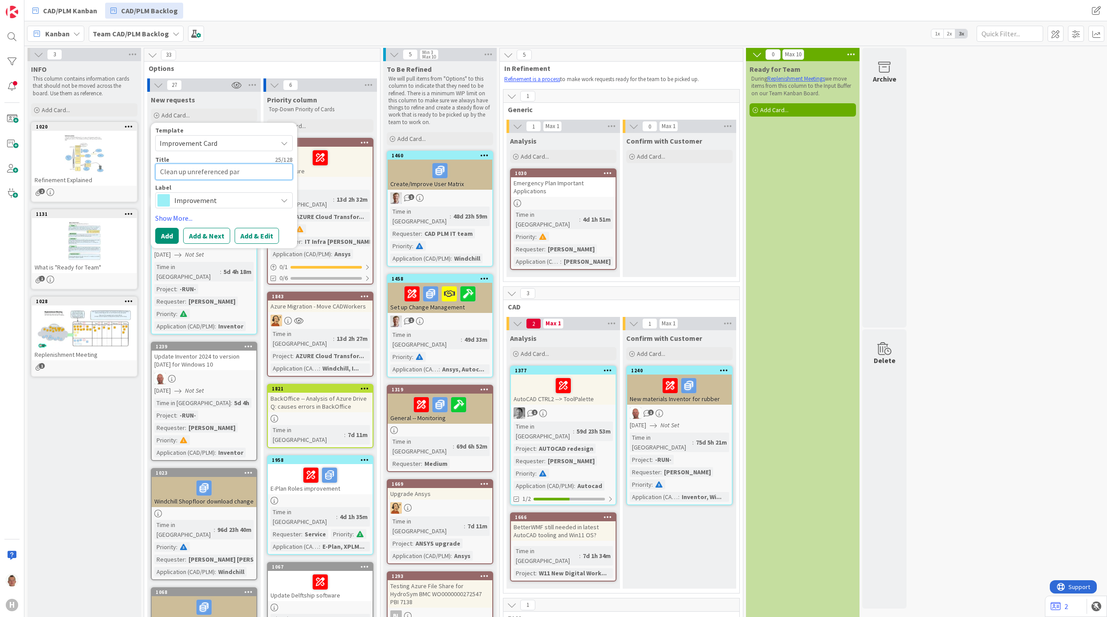
type textarea "Clean up unreferenced part"
type textarea "x"
type textarea "Clean up unreferenced par"
type textarea "x"
type textarea "Clean up unreferenced pa"
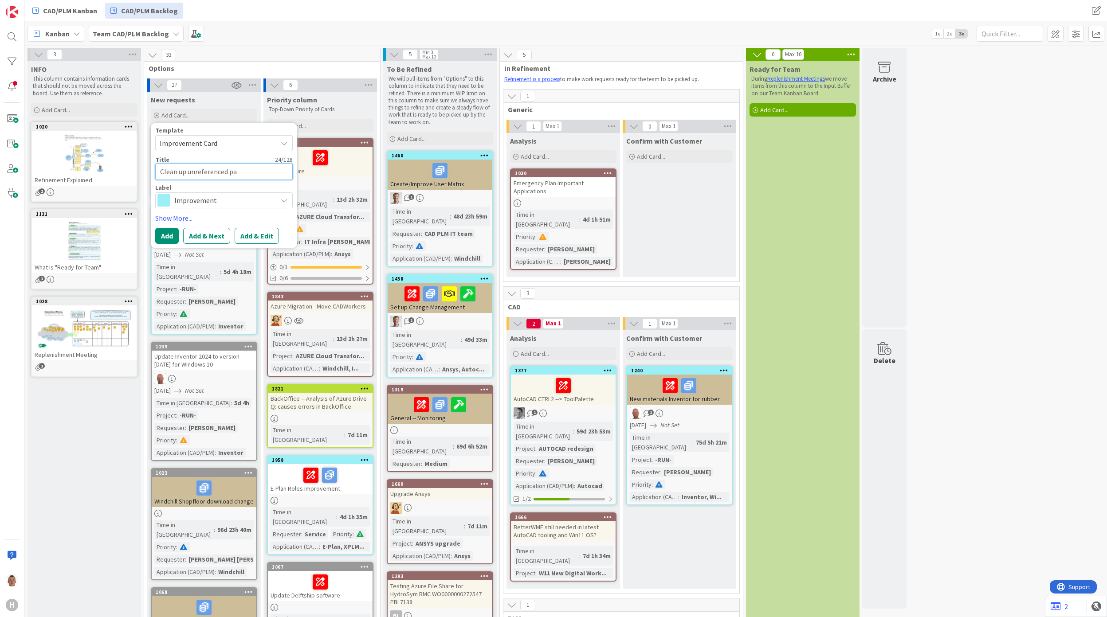
type textarea "x"
type textarea "Clean up unreferenced pf"
type textarea "x"
type textarea "Clean up unreferenced p"
type textarea "x"
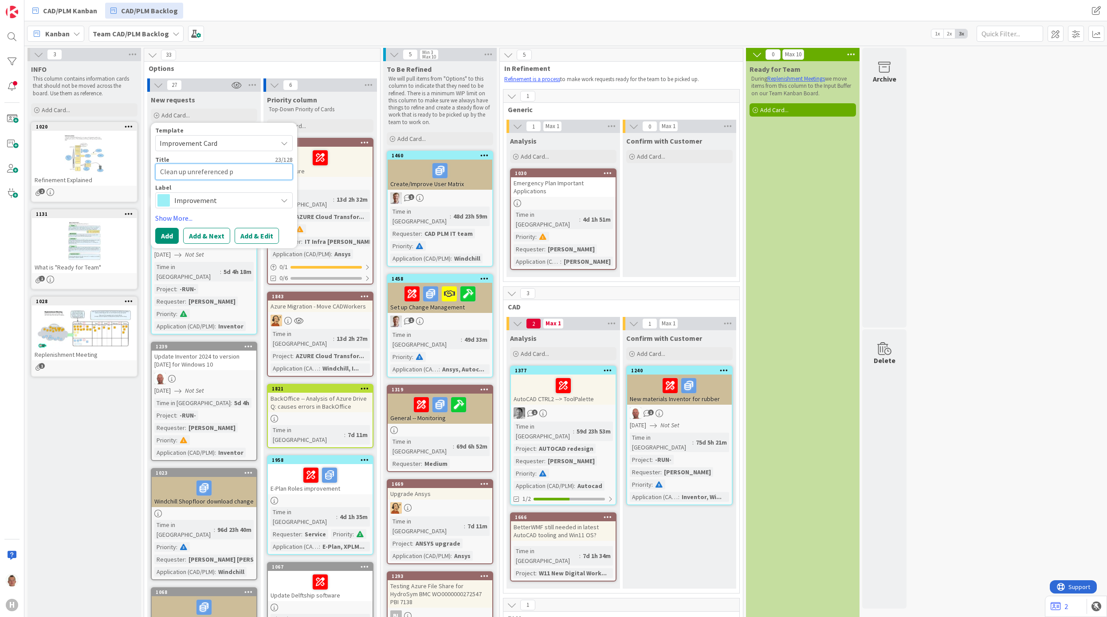
type textarea "Clean up unreferenced"
type textarea "x"
type textarea "Clean up unreferenced f"
type textarea "x"
type textarea "Clean up unreferenced fi"
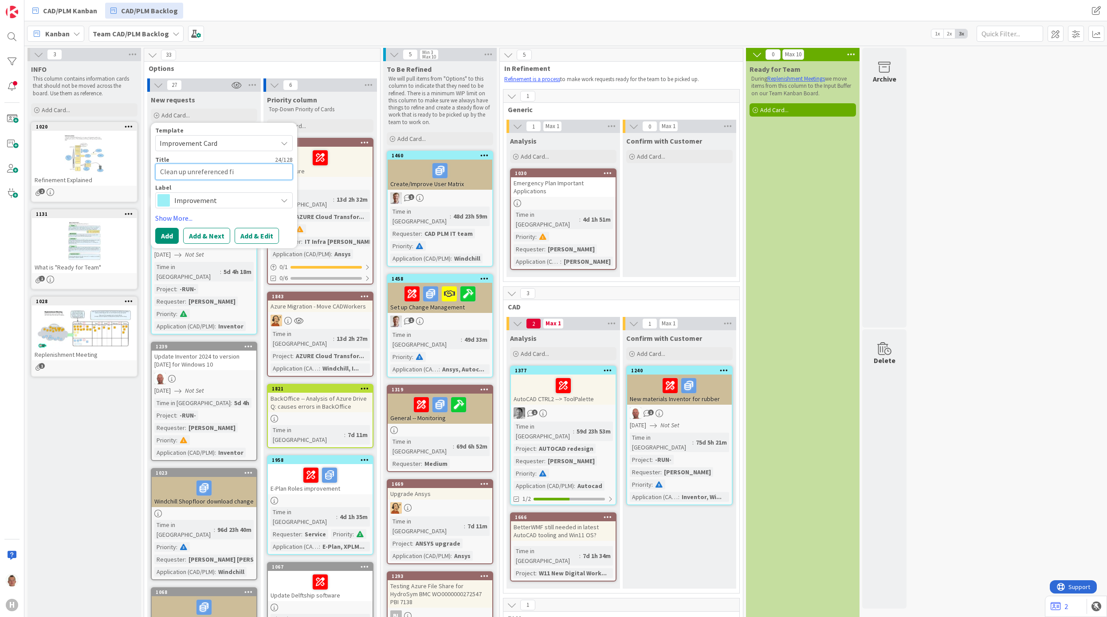
type textarea "x"
type textarea "Clean up unreferenced fil"
type textarea "x"
type textarea "Clean up unreferenced file"
type textarea "x"
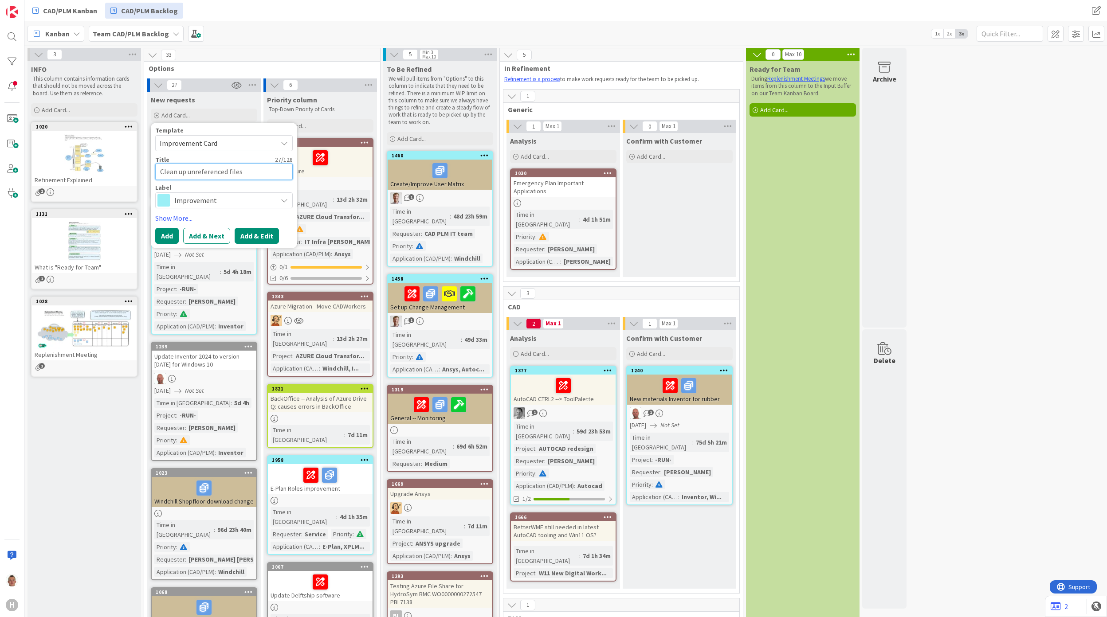
type textarea "Clean up unreferenced files"
click at [261, 238] on button "Add & Edit" at bounding box center [257, 236] width 44 height 16
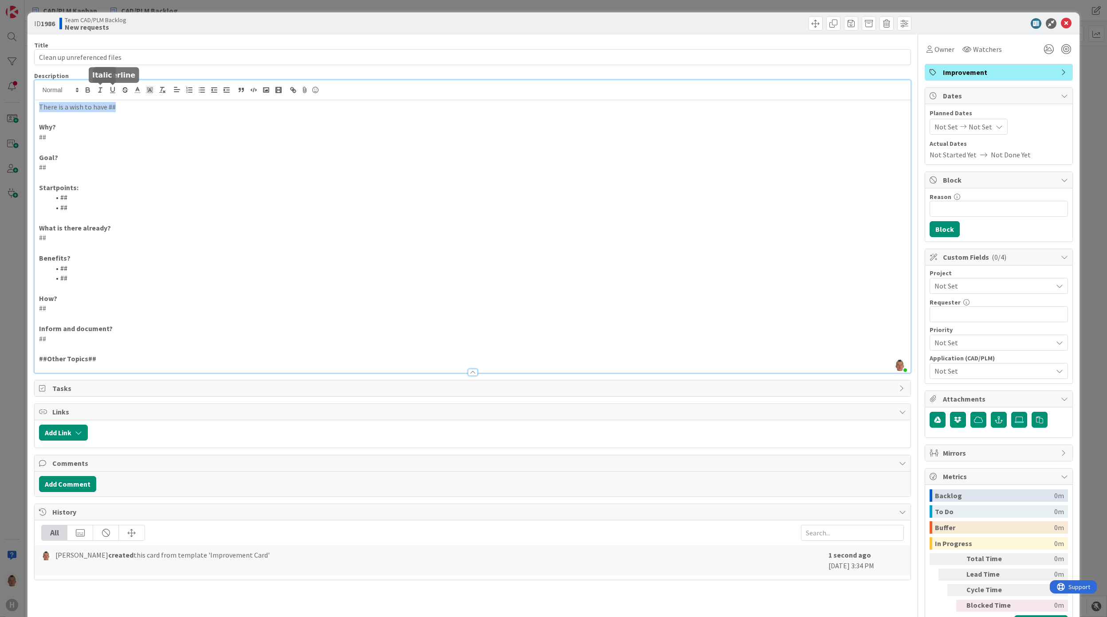
drag, startPoint x: 117, startPoint y: 91, endPoint x: 34, endPoint y: 89, distance: 83.4
click at [34, 89] on div "[PERSON_NAME] just joined There is a wish to have ## Why? ## Goal? ## Startpoin…" at bounding box center [472, 227] width 876 height 294
click at [41, 106] on p "There is a wish to have ##" at bounding box center [472, 107] width 867 height 10
drag, startPoint x: 39, startPoint y: 107, endPoint x: 123, endPoint y: 106, distance: 83.4
click at [123, 106] on p "There is a wish to have ##" at bounding box center [472, 107] width 867 height 10
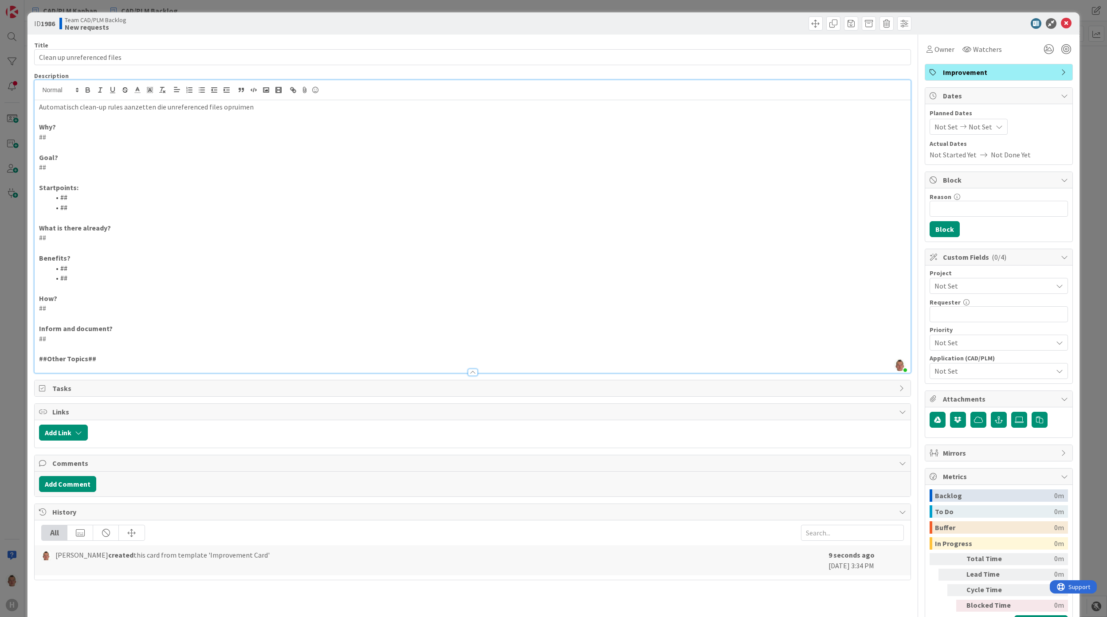
click at [59, 108] on p "Automatisch clean-up rules aanzetten die unreferenced files opruimen" at bounding box center [472, 107] width 867 height 10
click at [974, 287] on span "Not Set" at bounding box center [991, 286] width 114 height 12
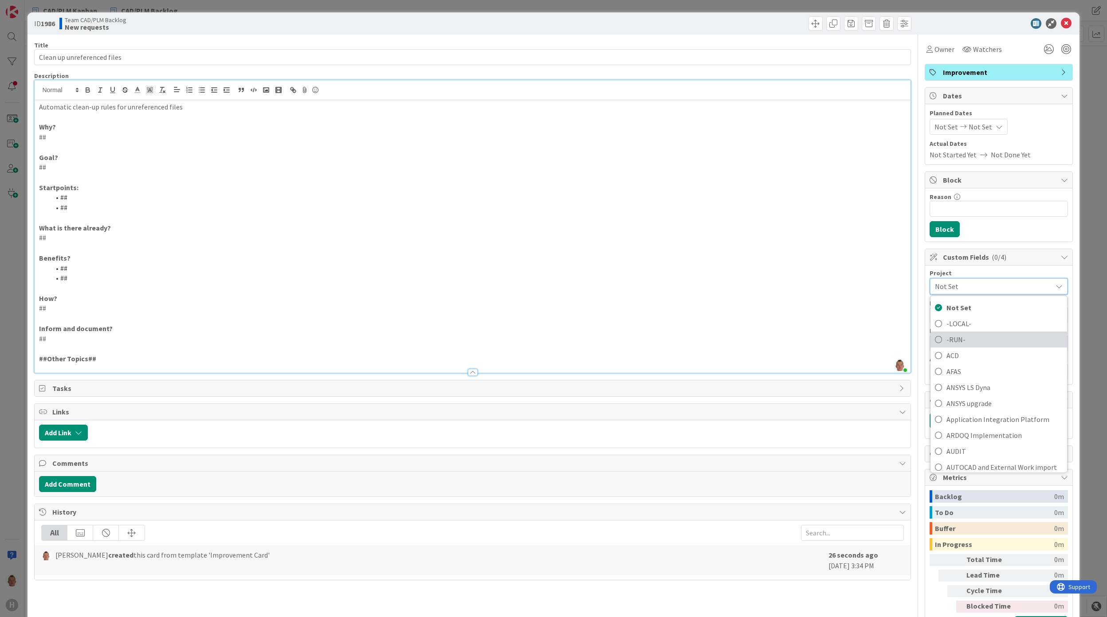
click at [968, 334] on link "-RUN-" at bounding box center [998, 340] width 137 height 16
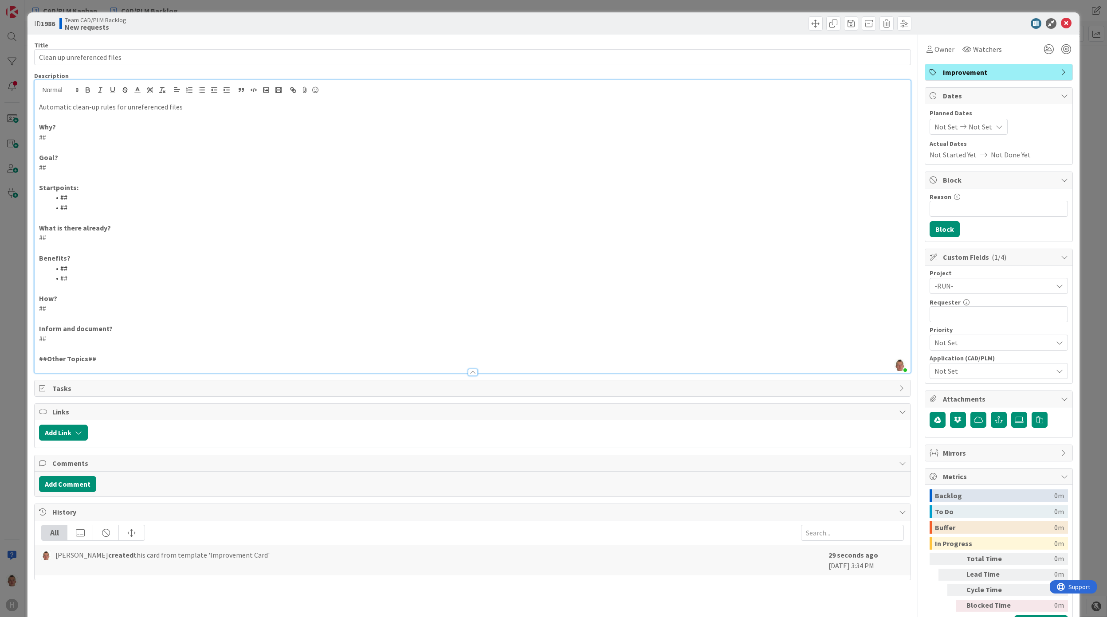
click at [971, 377] on span "Not Set" at bounding box center [993, 371] width 118 height 11
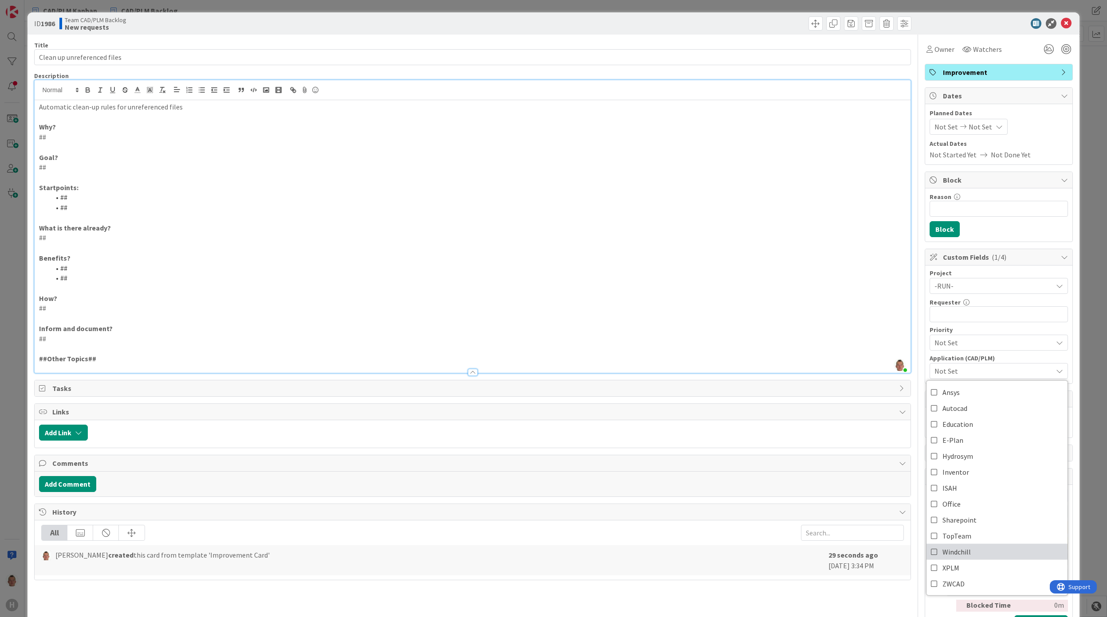
click at [985, 556] on link "Windchill" at bounding box center [997, 552] width 141 height 16
click at [1061, 27] on icon at bounding box center [1066, 23] width 11 height 11
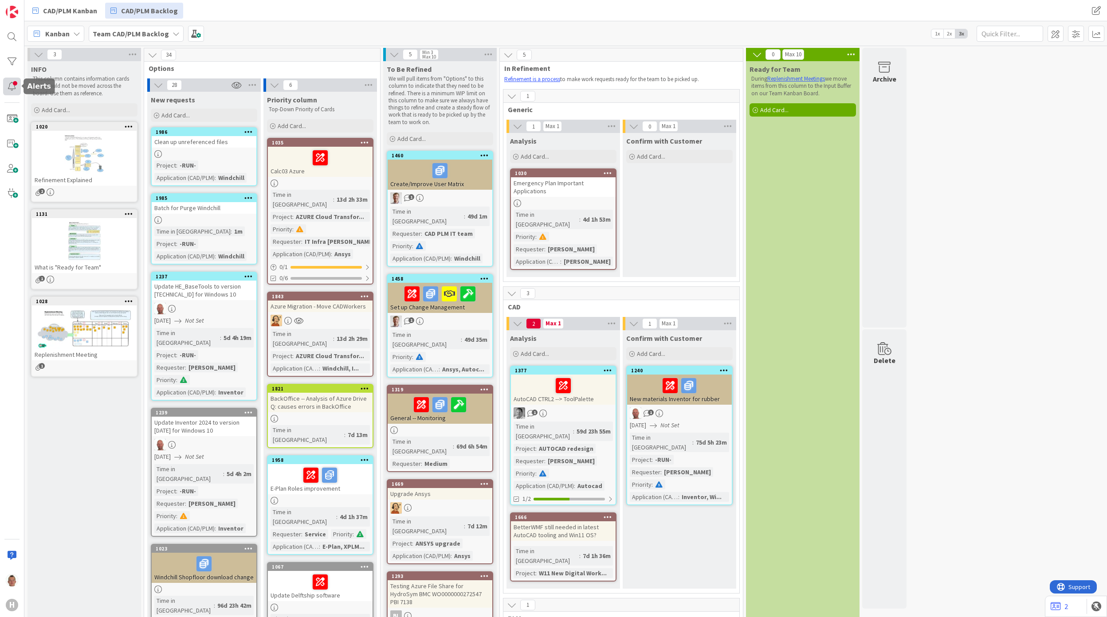
click at [11, 82] on div at bounding box center [12, 87] width 18 height 18
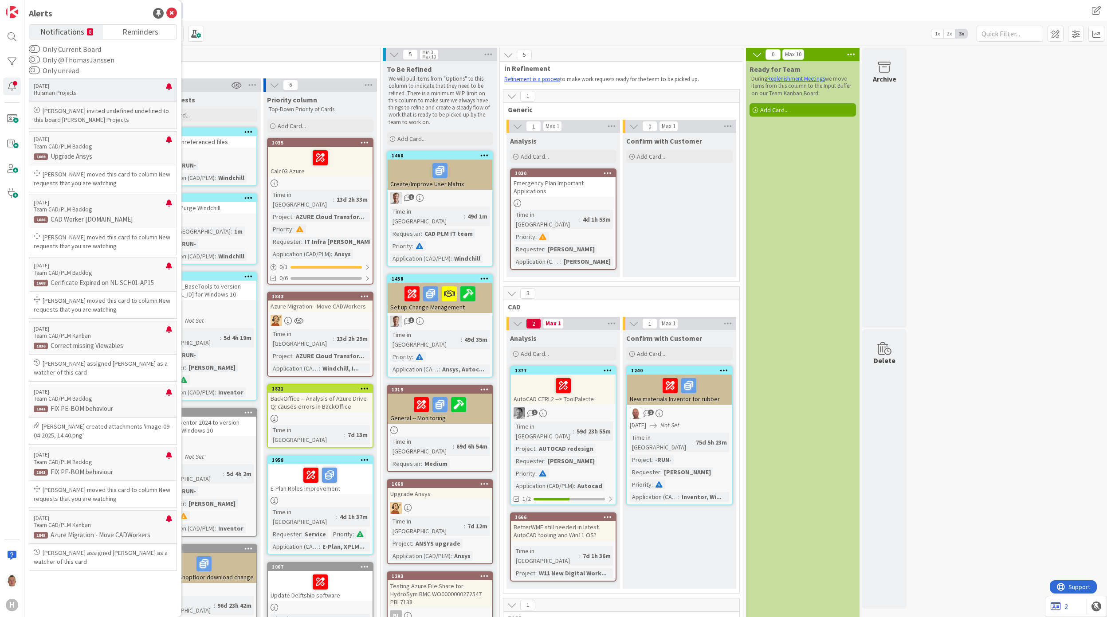
click at [91, 91] on p "Huisman Projects" at bounding box center [100, 93] width 132 height 8
click at [60, 90] on p "Huisman Projects" at bounding box center [100, 93] width 132 height 8
click at [59, 107] on div "[PERSON_NAME] invited undefined undefined to this board [PERSON_NAME] Projects" at bounding box center [102, 115] width 147 height 27
click at [38, 111] on icon at bounding box center [37, 110] width 6 height 6
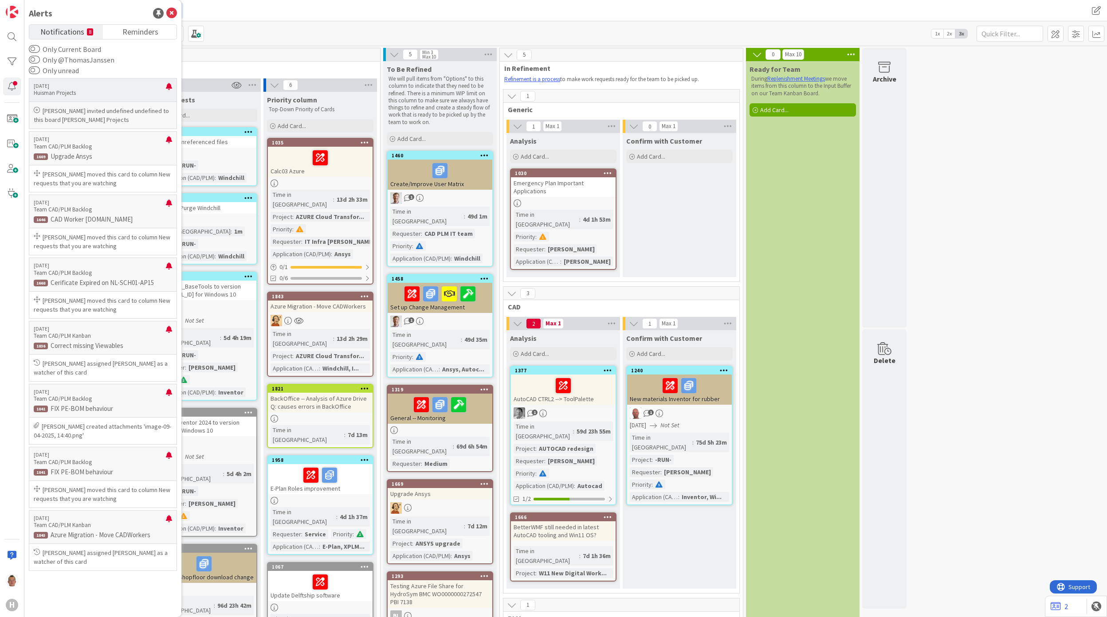
click at [38, 111] on icon at bounding box center [37, 110] width 6 height 6
click at [59, 115] on p "[PERSON_NAME] invited undefined undefined to this board [PERSON_NAME] Projects" at bounding box center [103, 115] width 138 height 18
drag, startPoint x: 59, startPoint y: 115, endPoint x: 99, endPoint y: 175, distance: 71.6
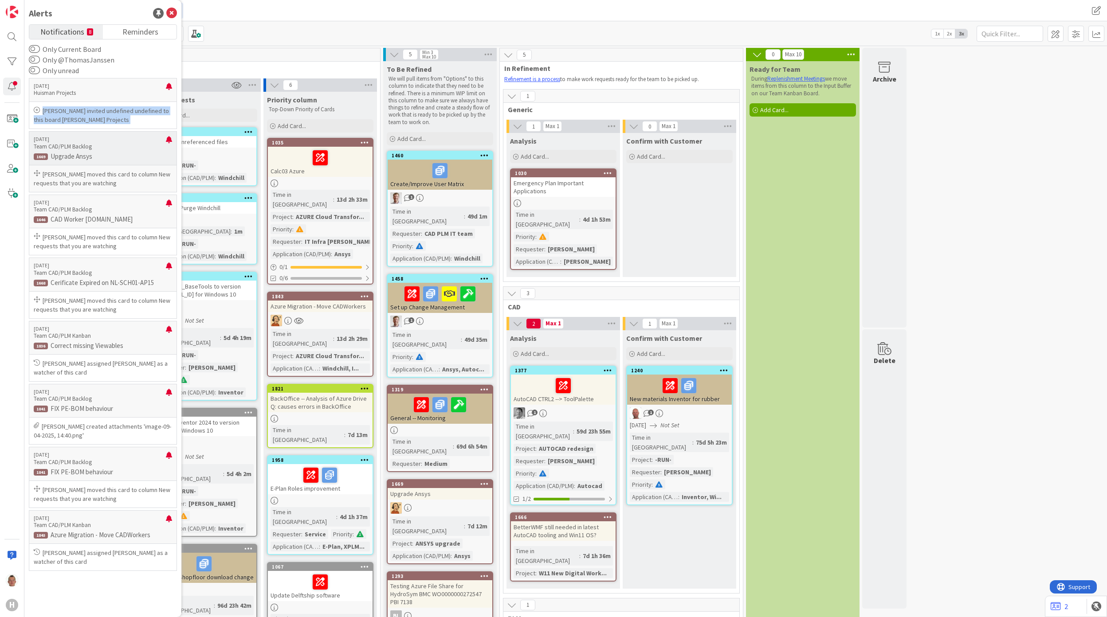
click at [99, 175] on p "[PERSON_NAME] moved this card to column New requests that you are watching" at bounding box center [103, 179] width 138 height 18
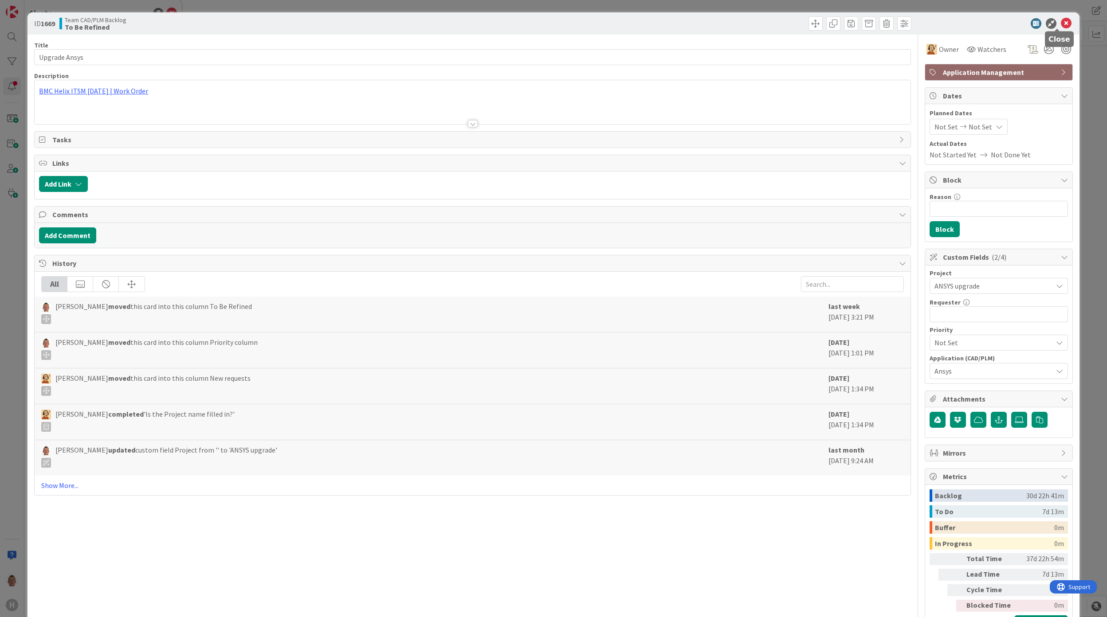
click at [1061, 22] on icon at bounding box center [1066, 23] width 11 height 11
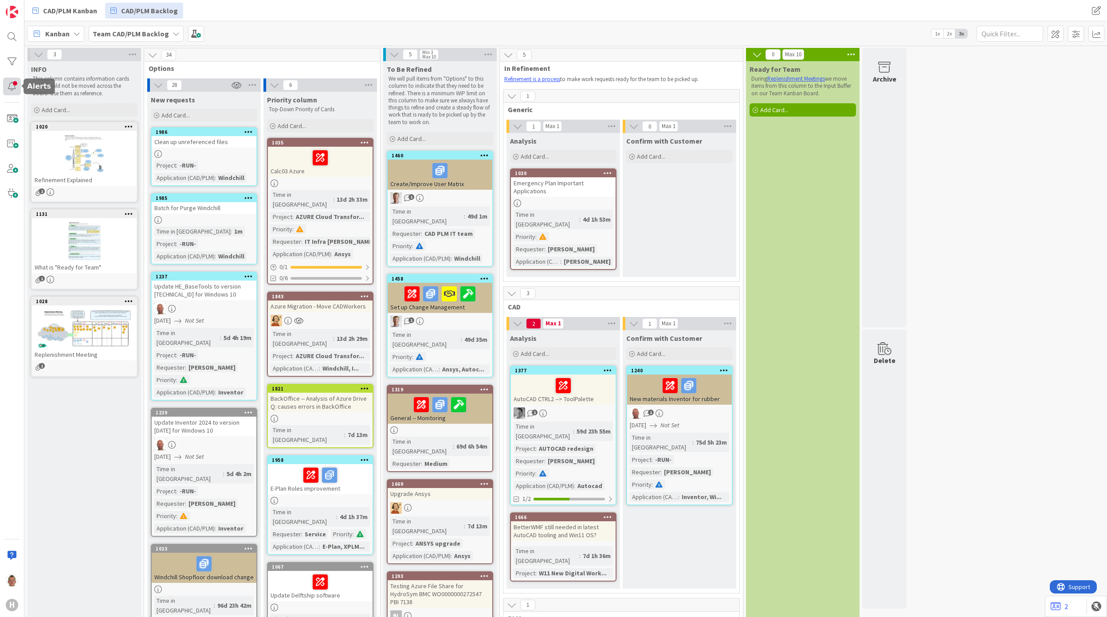
click at [10, 83] on div at bounding box center [12, 87] width 18 height 18
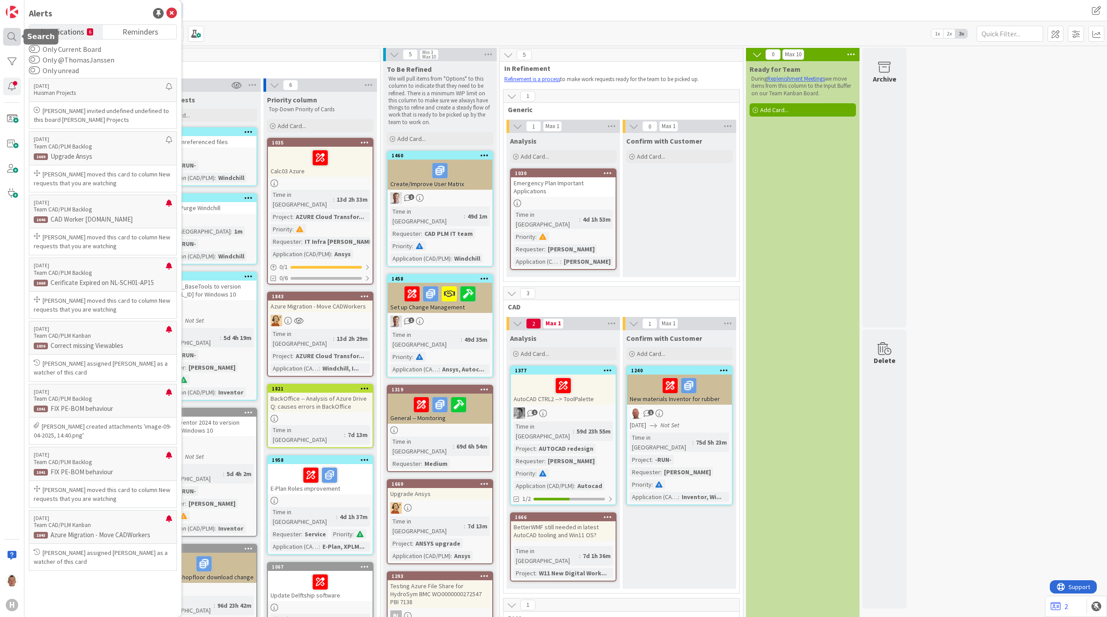
click at [10, 36] on div at bounding box center [12, 37] width 18 height 18
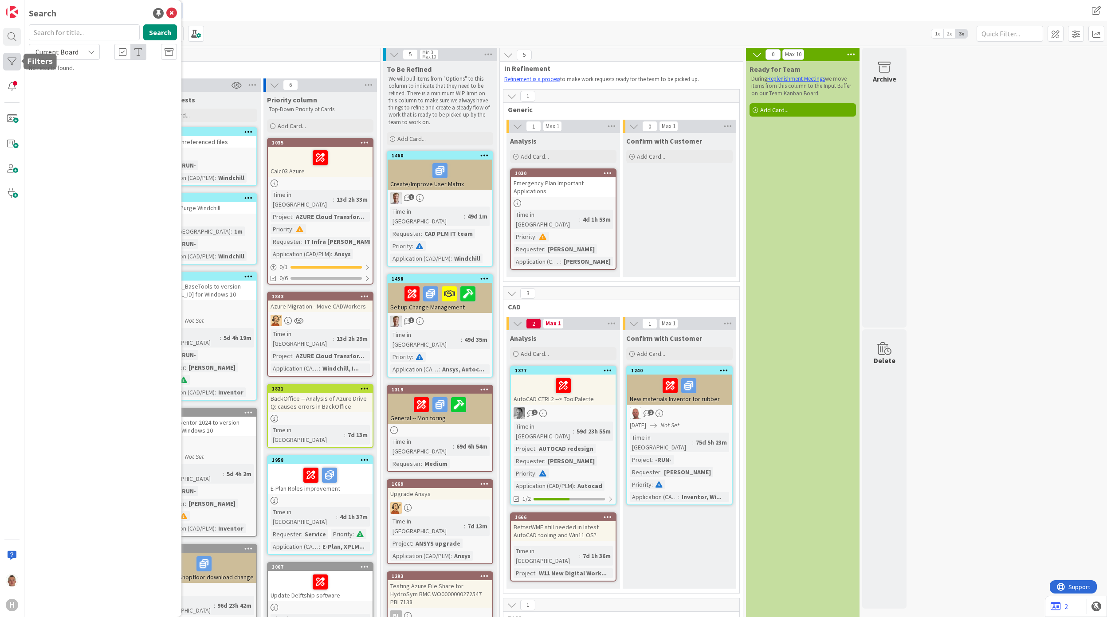
click at [14, 63] on div at bounding box center [12, 62] width 18 height 18
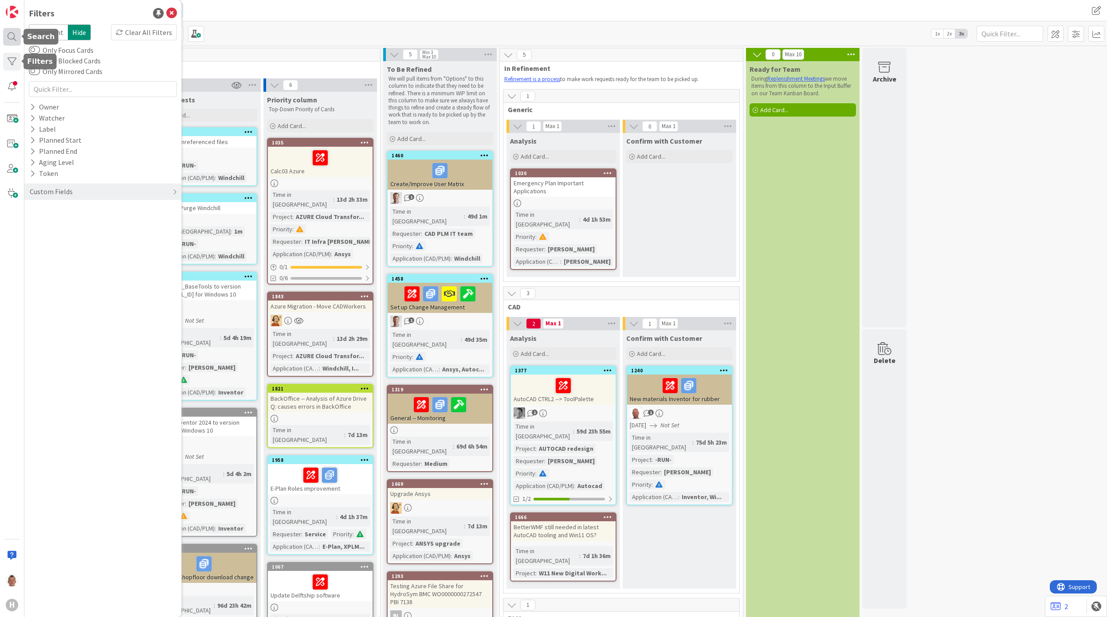
click at [13, 38] on div at bounding box center [12, 37] width 18 height 18
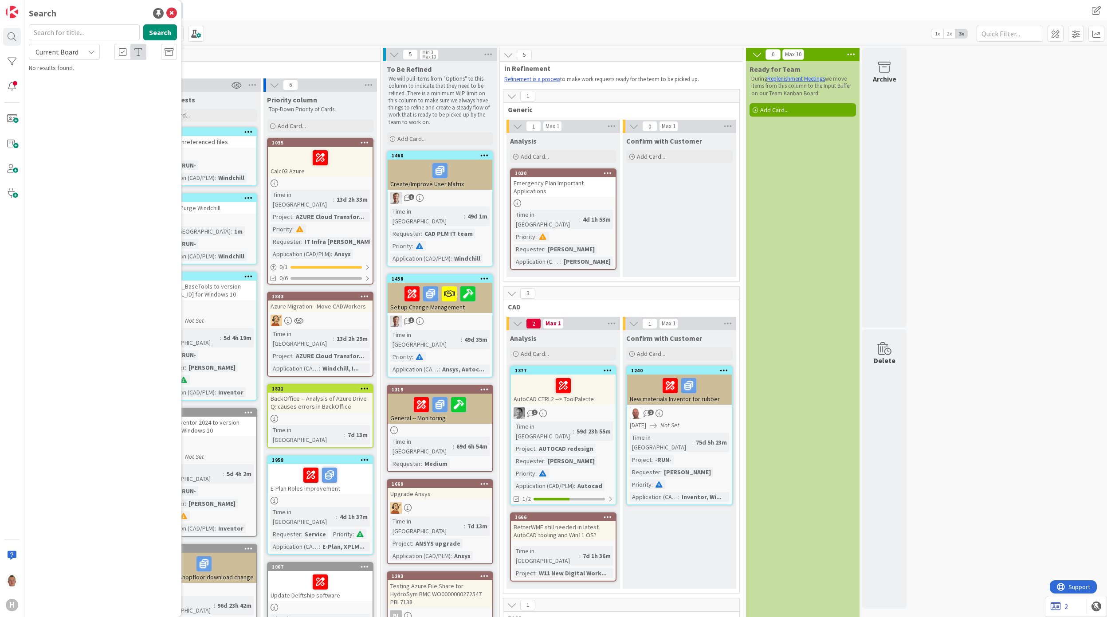
click at [258, 6] on div "CAD/PLM Kanban CAD/PLM Backlog" at bounding box center [329, 11] width 605 height 16
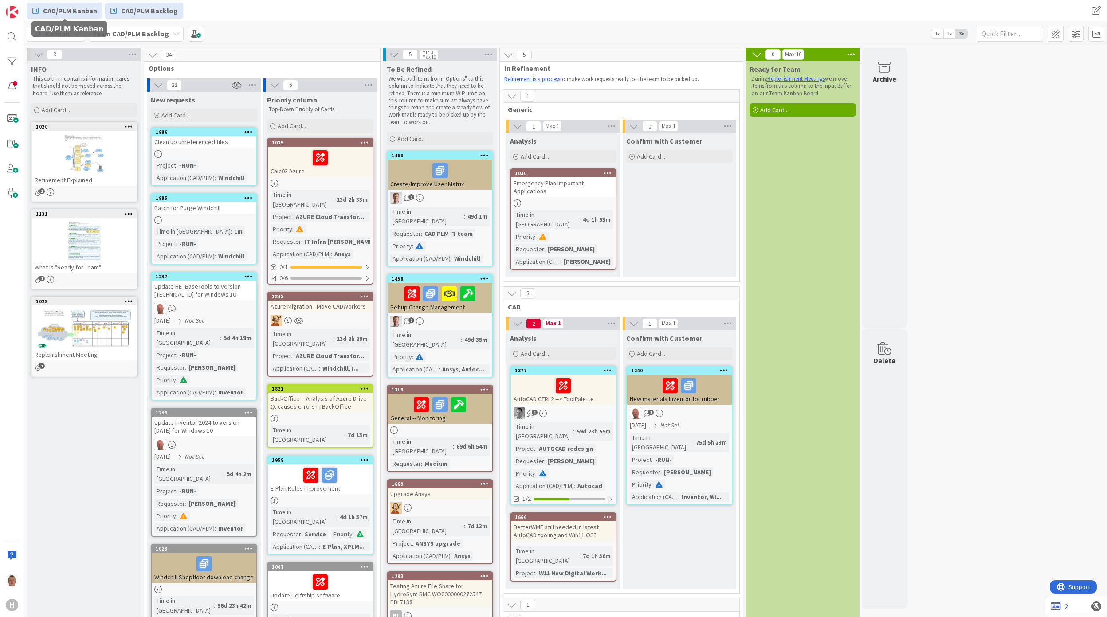
click at [92, 11] on span "CAD/PLM Kanban" at bounding box center [70, 10] width 54 height 11
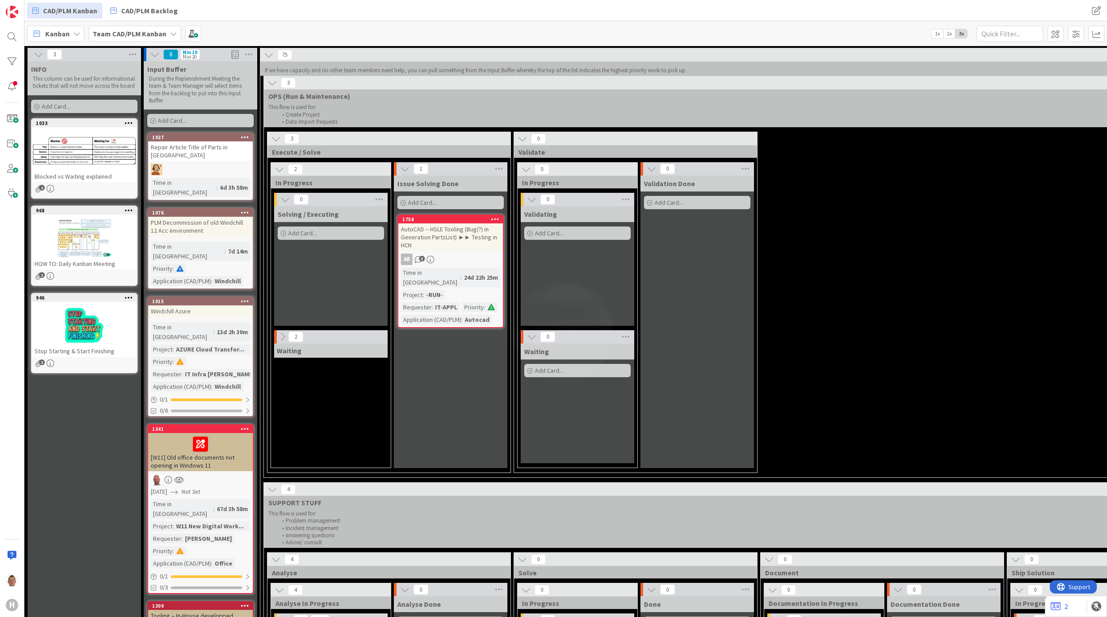
click at [110, 28] on span "Team CAD/PLM Kanban" at bounding box center [130, 33] width 74 height 11
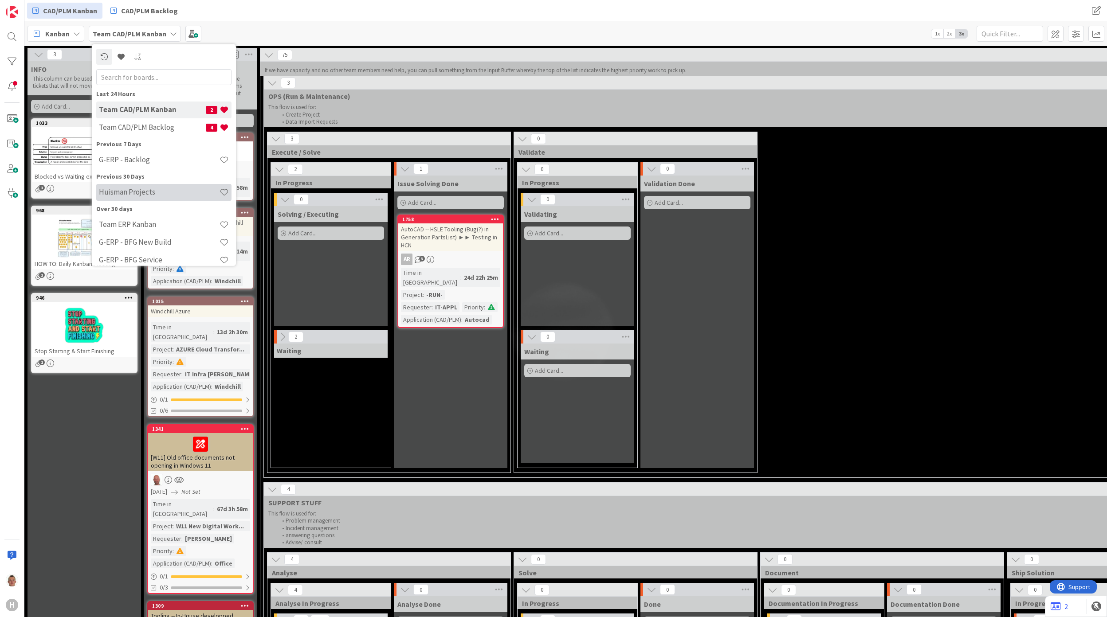
click at [139, 190] on h4 "Huisman Projects" at bounding box center [159, 192] width 121 height 9
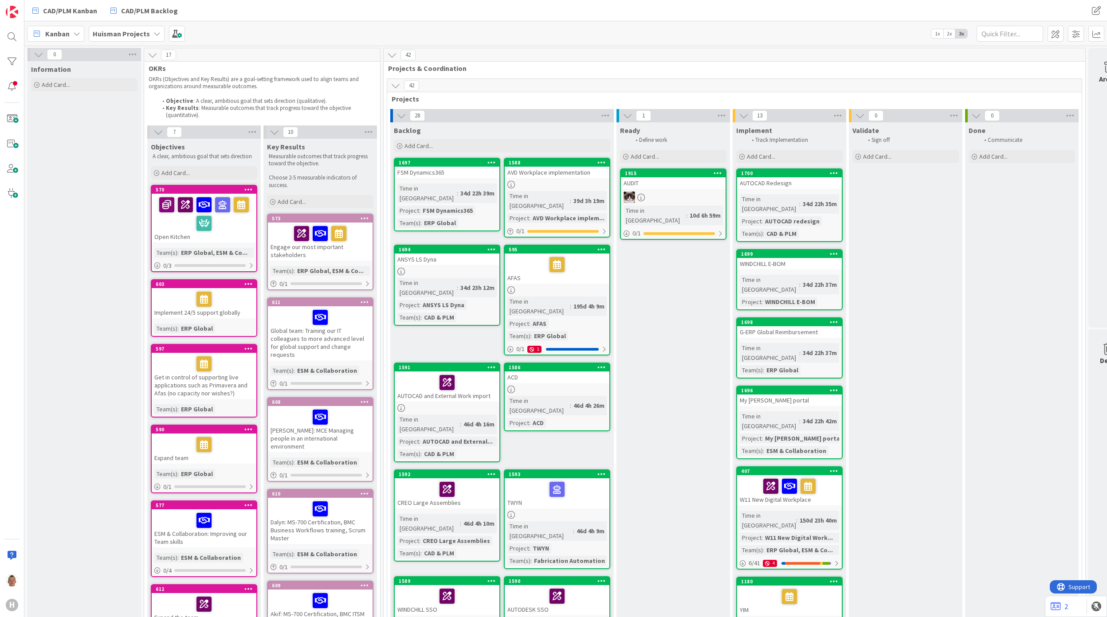
click at [666, 195] on div at bounding box center [673, 198] width 105 height 12
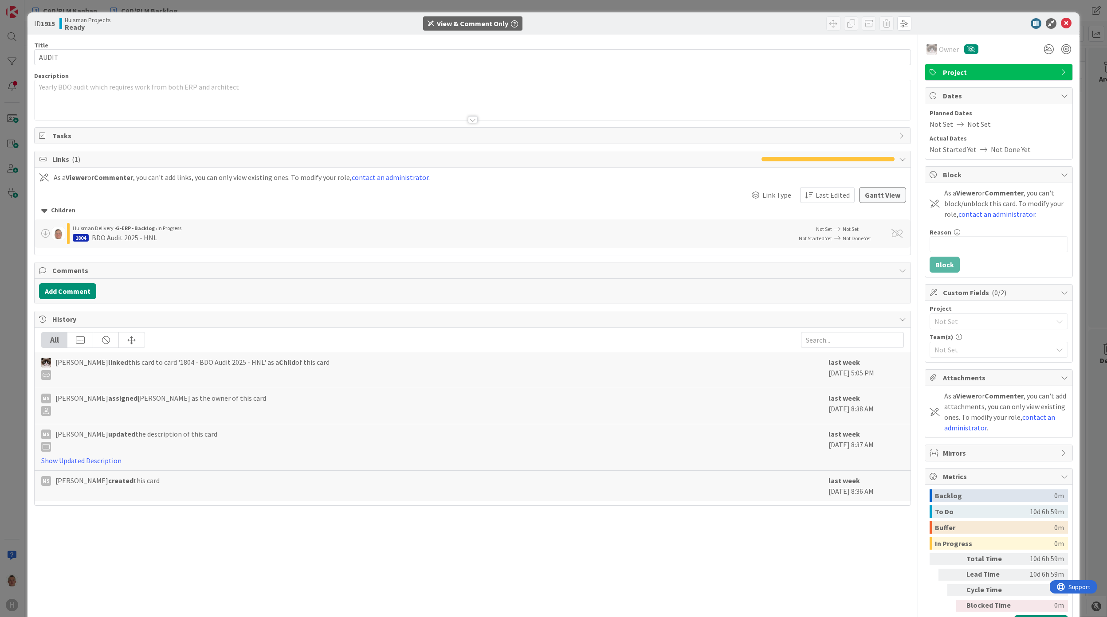
click at [184, 365] on span "[PERSON_NAME] linked this card to card '1804 - BDO Audit 2025 - HNL' as a Child…" at bounding box center [192, 368] width 274 height 23
click at [135, 234] on div "BDO Audit 2025 - HNL" at bounding box center [124, 237] width 65 height 11
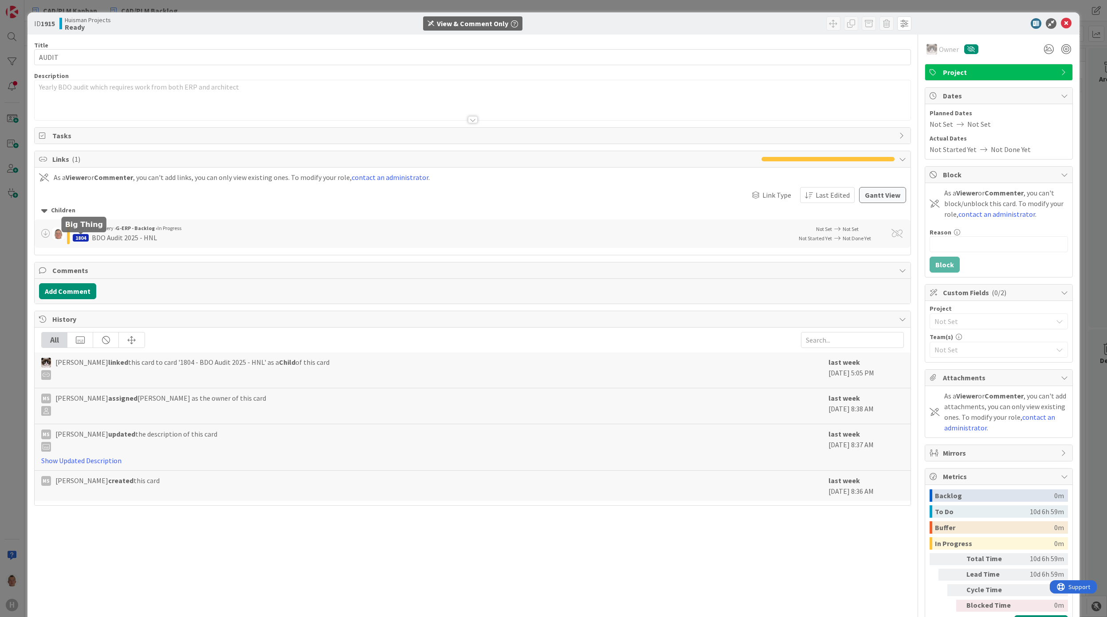
click at [82, 242] on div "1804" at bounding box center [81, 238] width 16 height 8
click at [98, 242] on div "BDO Audit 2025 - HNL" at bounding box center [124, 237] width 65 height 11
click at [843, 232] on span "Not Set" at bounding box center [851, 229] width 16 height 7
click at [72, 236] on div "[PERSON_NAME] Delivery › G-ERP - Backlog › In Progress 1804 BDO Audit 2025 - HNL" at bounding box center [412, 233] width 747 height 21
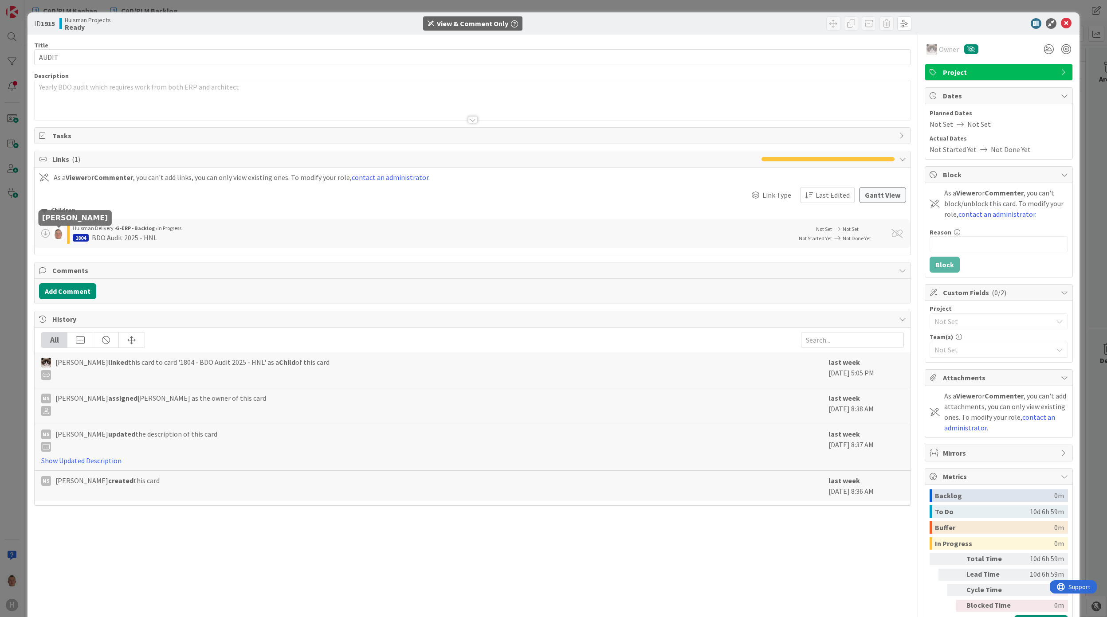
click at [59, 236] on img at bounding box center [58, 234] width 12 height 12
click at [103, 239] on div "BDO Audit 2025 - HNL" at bounding box center [124, 237] width 65 height 11
click at [103, 240] on div "BDO Audit 2025 - HNL" at bounding box center [124, 237] width 65 height 11
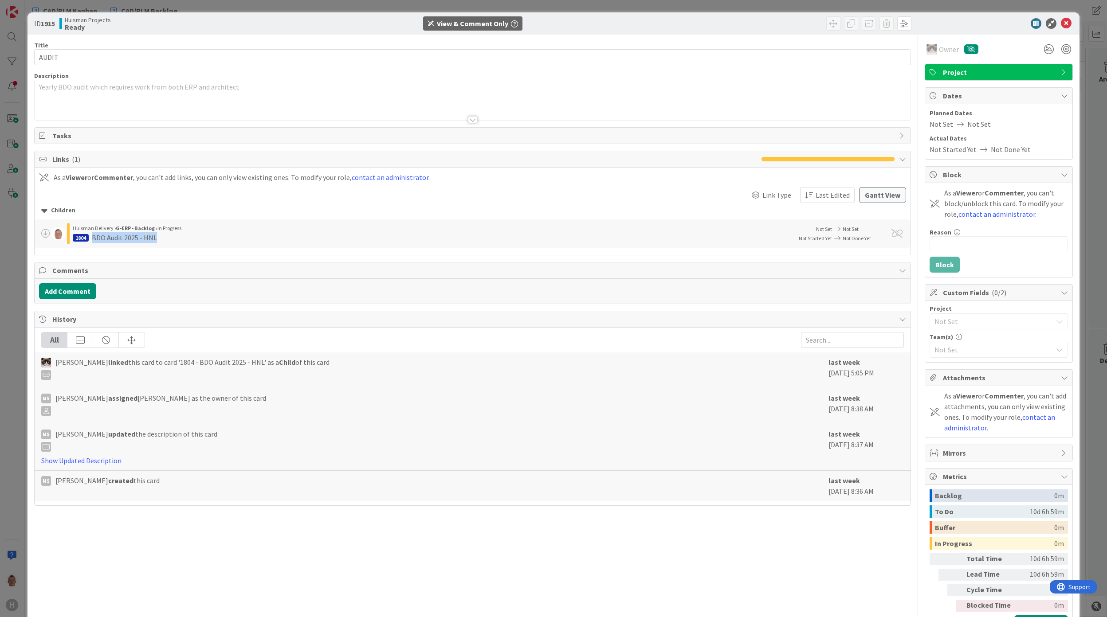
drag, startPoint x: 103, startPoint y: 240, endPoint x: 147, endPoint y: 243, distance: 44.0
click at [147, 243] on div "BDO Audit 2025 - HNL" at bounding box center [124, 237] width 65 height 11
click at [95, 236] on div "BDO Audit 2025 - HNL" at bounding box center [124, 237] width 65 height 11
click at [43, 235] on span at bounding box center [45, 233] width 9 height 9
click at [96, 236] on div "BDO Audit 2025 - HNL" at bounding box center [124, 237] width 65 height 11
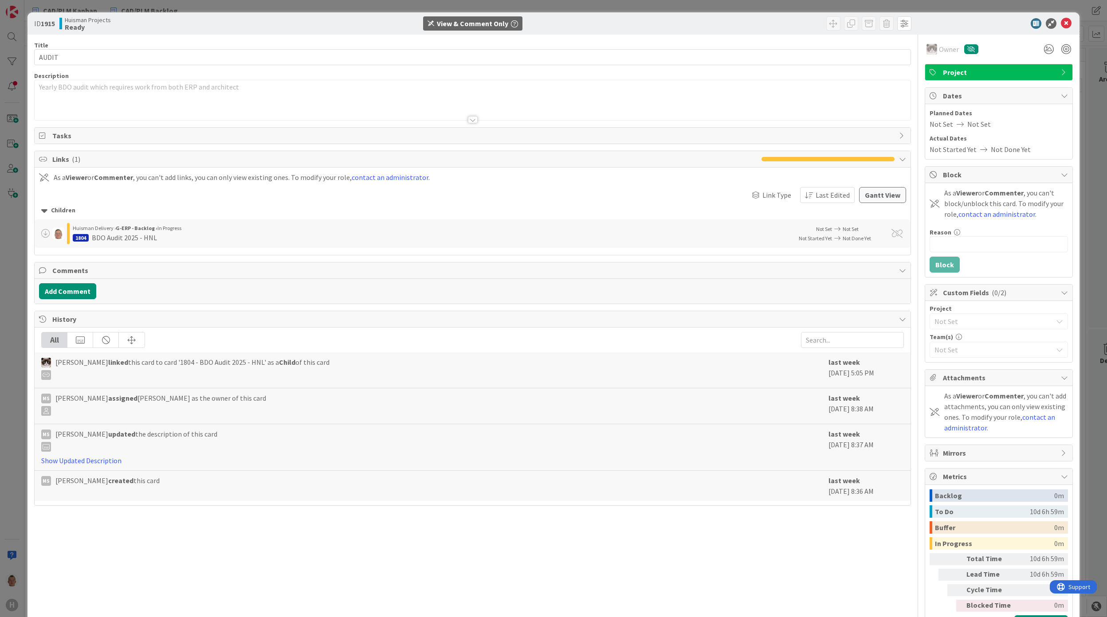
click at [97, 228] on span "Huisman Delivery ›" at bounding box center [94, 228] width 43 height 7
click at [97, 226] on span "Huisman Delivery ›" at bounding box center [94, 228] width 43 height 7
drag, startPoint x: 93, startPoint y: 237, endPoint x: 138, endPoint y: 237, distance: 45.7
click at [138, 237] on div "BDO Audit 2025 - HNL" at bounding box center [124, 237] width 65 height 11
drag, startPoint x: 138, startPoint y: 237, endPoint x: 132, endPoint y: 238, distance: 6.7
